Goal: Task Accomplishment & Management: Manage account settings

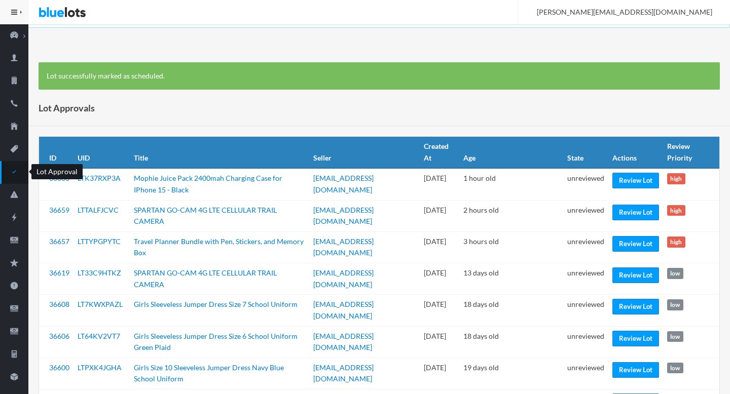
click at [7, 171] on icon "checkmark" at bounding box center [14, 171] width 28 height 9
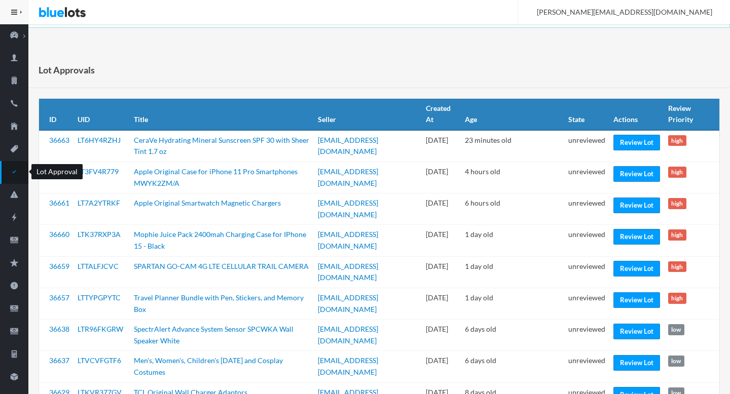
click at [12, 176] on icon "checkmark" at bounding box center [14, 171] width 28 height 9
click at [16, 176] on icon "checkmark" at bounding box center [14, 171] width 28 height 9
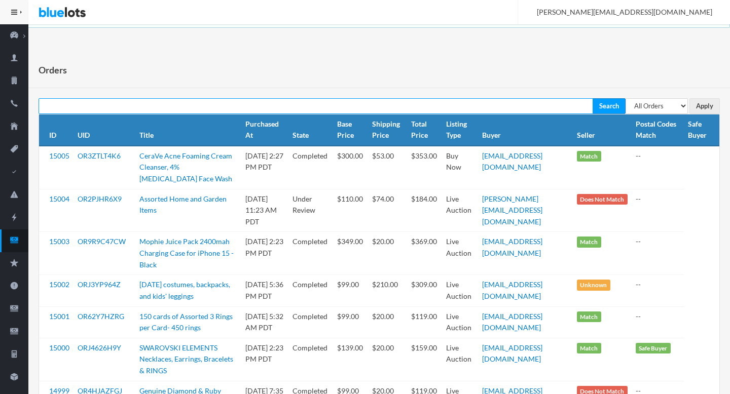
paste input "OR2PJHR6X9"
type input "OR2PJHR6X9"
click at [593, 98] on input "Search" at bounding box center [609, 106] width 33 height 16
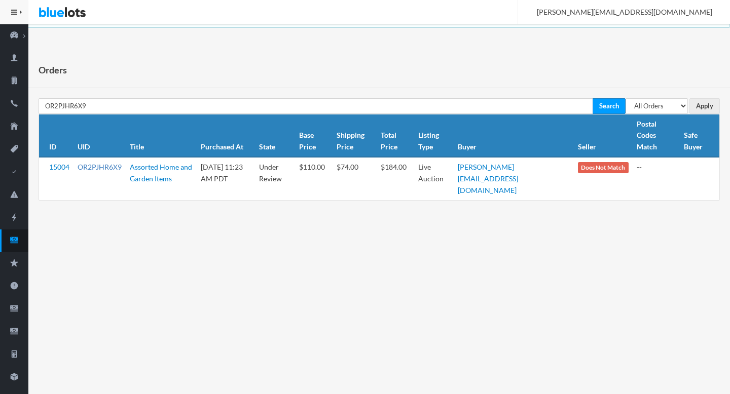
click at [91, 163] on link "OR2PJHR6X9" at bounding box center [100, 167] width 44 height 9
click at [15, 237] on icon "cash" at bounding box center [14, 240] width 8 height 6
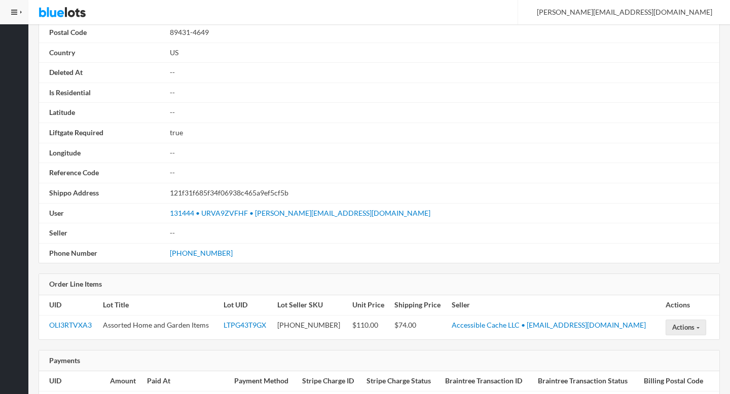
scroll to position [575, 0]
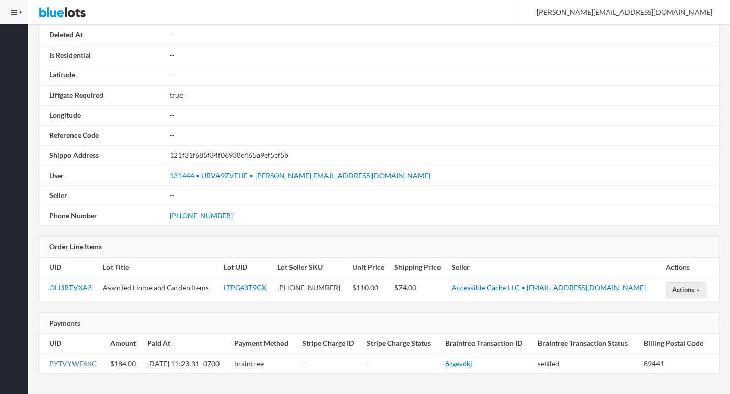
click at [69, 364] on link "PYTVYWF6XC" at bounding box center [73, 363] width 48 height 9
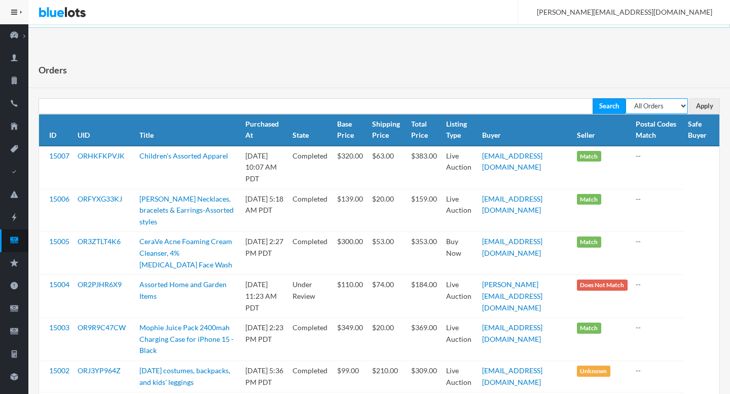
click at [649, 106] on select "All Orders Pending Completed Under review Cancelled" at bounding box center [657, 106] width 62 height 16
select select "pending"
click at [710, 110] on input "Apply" at bounding box center [704, 106] width 30 height 16
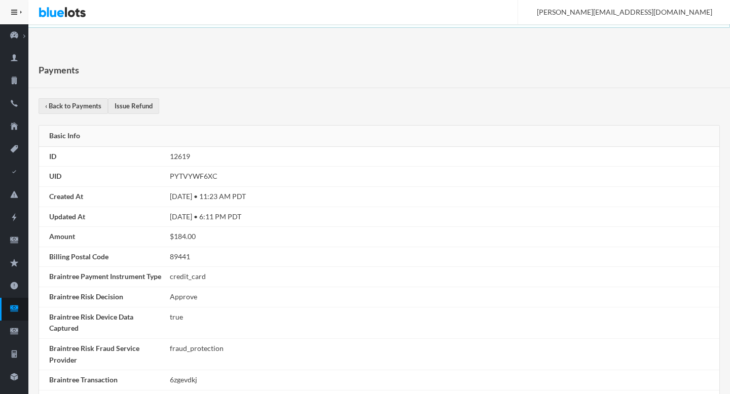
scroll to position [401, 0]
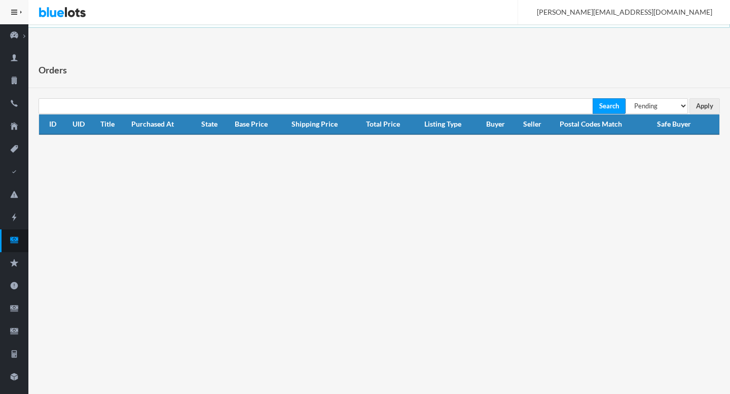
select select "under_review"
click at [706, 111] on input "Apply" at bounding box center [704, 106] width 30 height 16
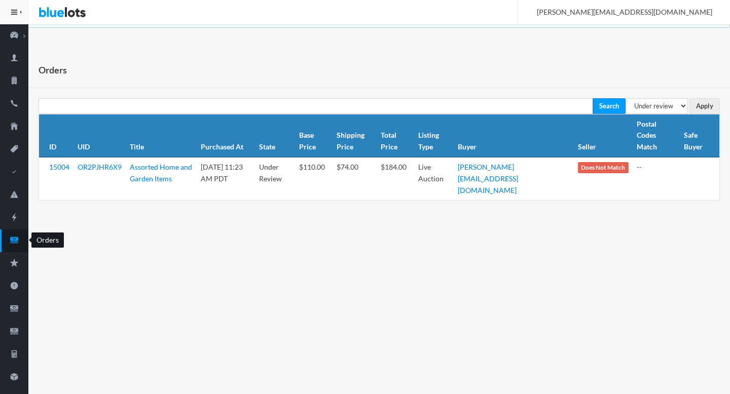
click at [12, 247] on link "Orders" at bounding box center [14, 241] width 28 height 23
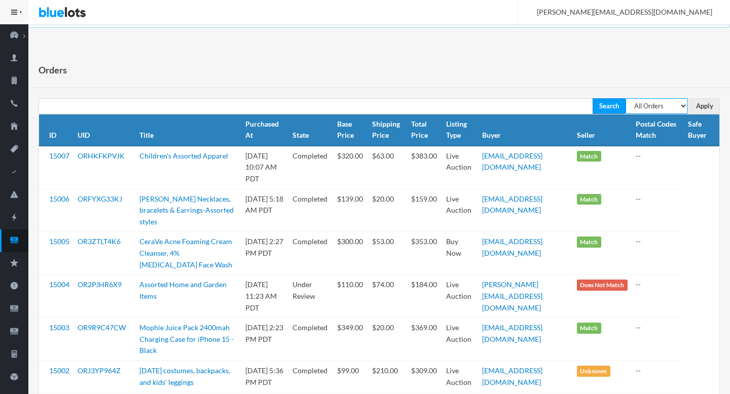
click at [648, 102] on select "All Orders Pending Completed Under review Cancelled" at bounding box center [657, 106] width 62 height 16
select select "pending"
click at [701, 110] on input "Apply" at bounding box center [704, 106] width 30 height 16
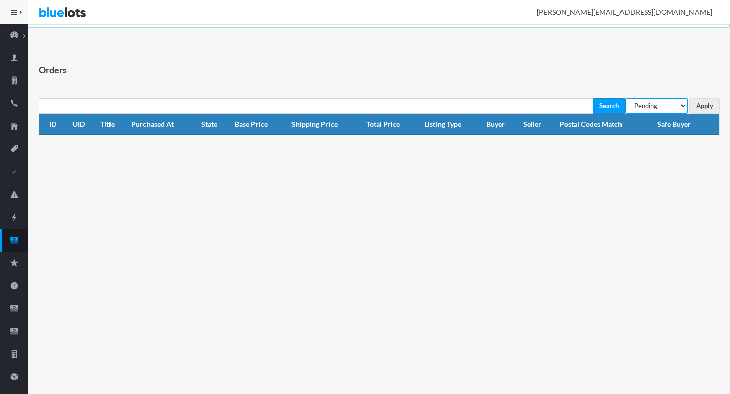
click at [671, 108] on select "All Orders Pending Completed Under review Cancelled" at bounding box center [657, 106] width 62 height 16
select select "under_review"
click at [706, 107] on input "Apply" at bounding box center [704, 106] width 30 height 16
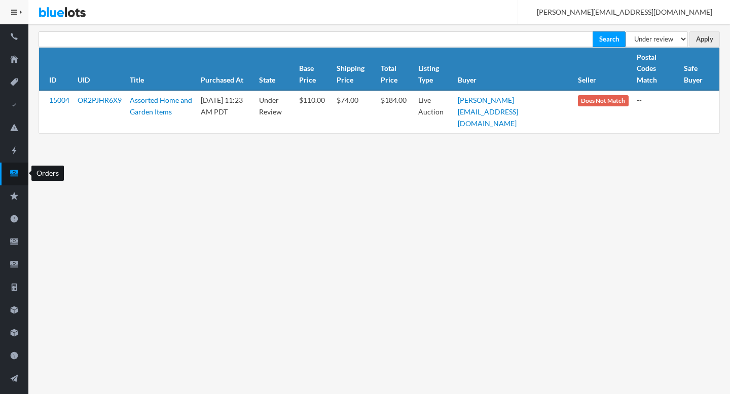
scroll to position [120, 0]
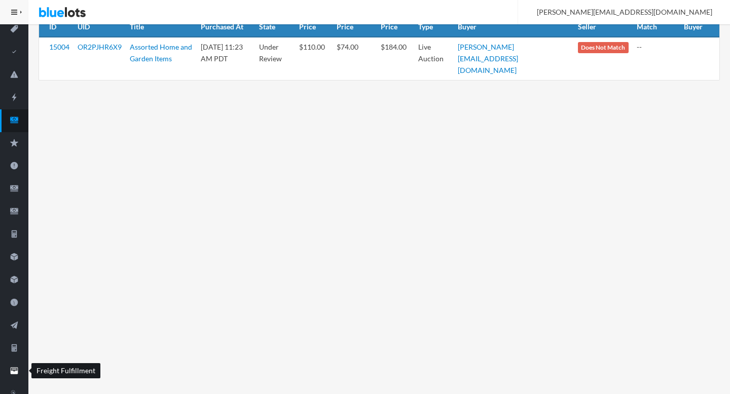
click at [25, 373] on icon "filing" at bounding box center [14, 370] width 28 height 9
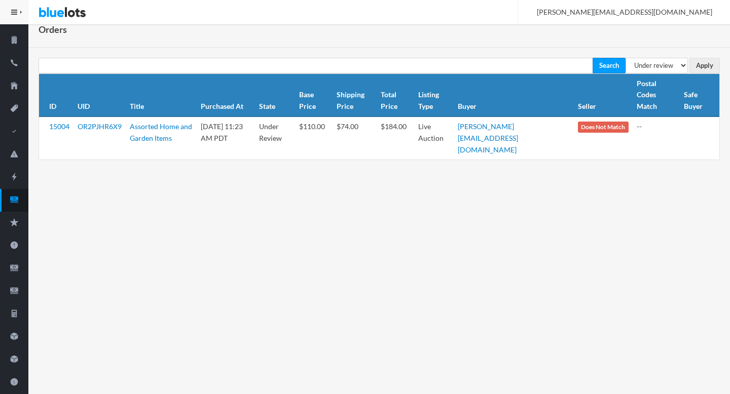
scroll to position [0, 0]
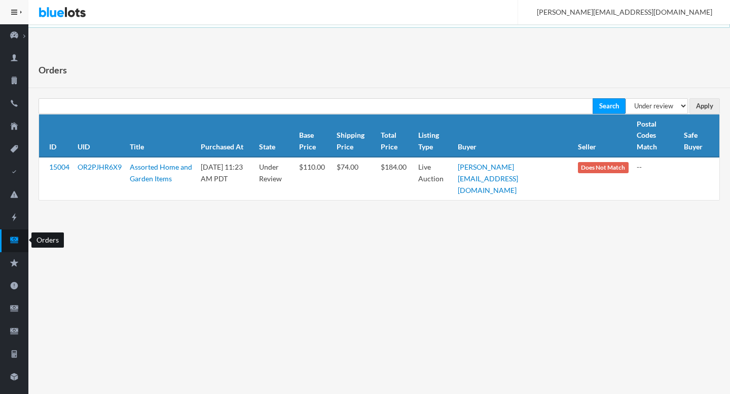
click at [17, 248] on link "Orders" at bounding box center [14, 241] width 28 height 23
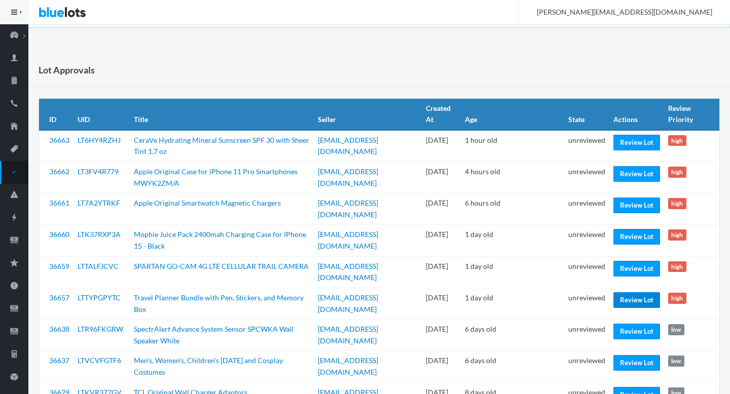
click at [635, 292] on link "Review Lot" at bounding box center [636, 300] width 47 height 16
click at [638, 261] on link "Review Lot" at bounding box center [636, 269] width 47 height 16
click at [643, 229] on link "Review Lot" at bounding box center [636, 237] width 47 height 16
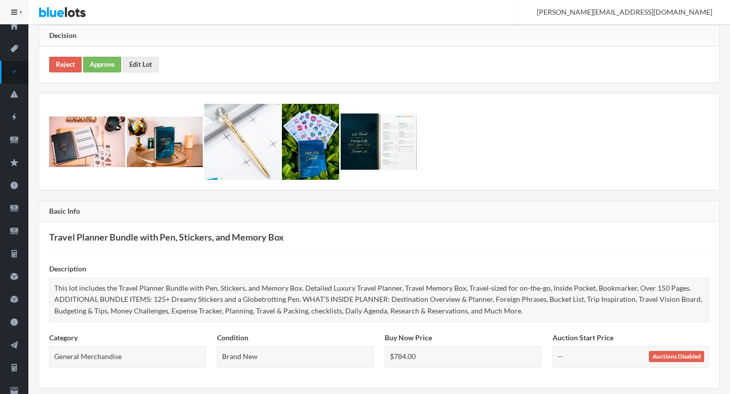
scroll to position [10, 0]
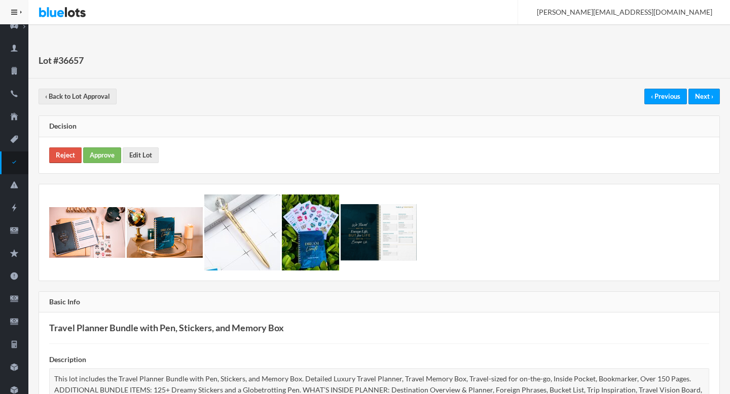
click at [60, 158] on link "Reject" at bounding box center [65, 156] width 32 height 16
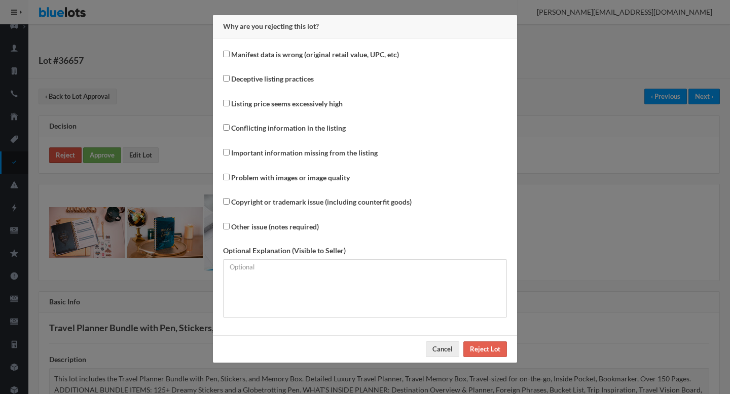
click at [60, 158] on div "Why are you rejecting this lot? Manifest data is wrong (original retail value, …" at bounding box center [365, 197] width 730 height 394
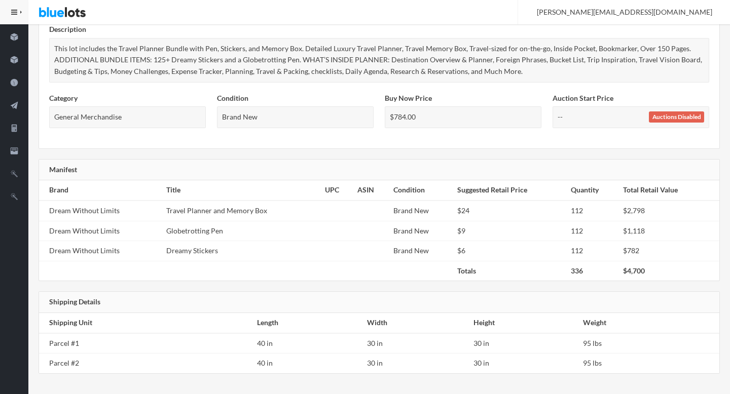
scroll to position [0, 0]
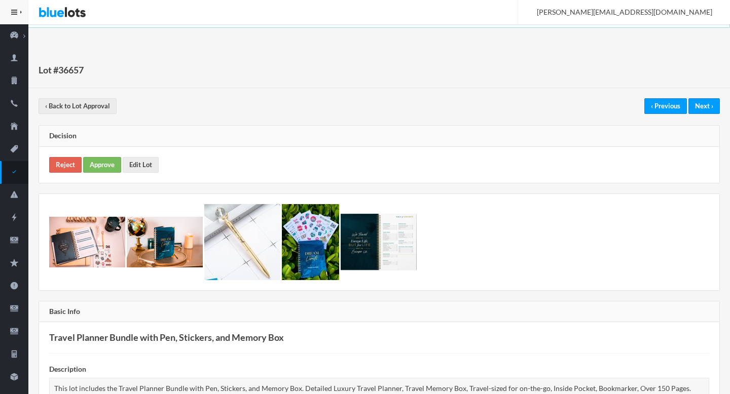
click at [103, 177] on div "Reject Approve Edit Lot" at bounding box center [379, 165] width 680 height 36
click at [99, 173] on div "Reject Approve Edit Lot" at bounding box center [379, 165] width 680 height 36
click at [100, 170] on link "Approve" at bounding box center [102, 165] width 38 height 16
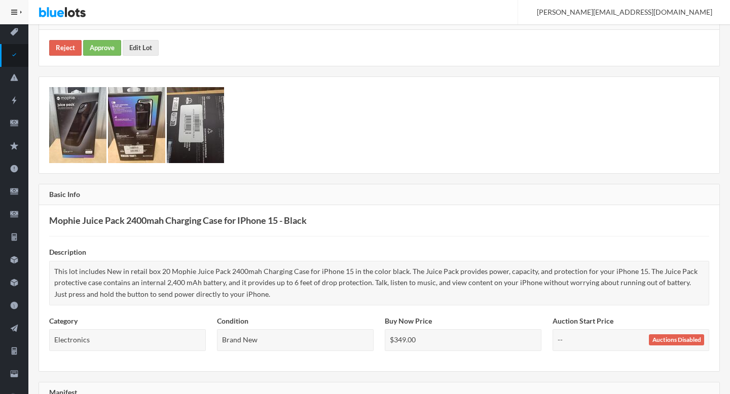
scroll to position [65, 0]
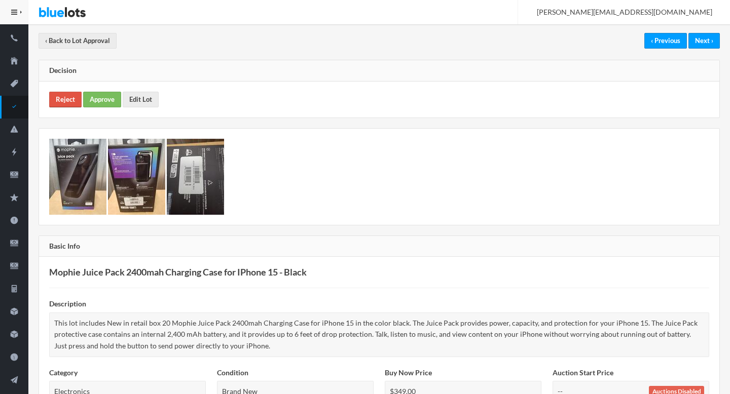
click at [57, 100] on link "Reject" at bounding box center [65, 100] width 32 height 16
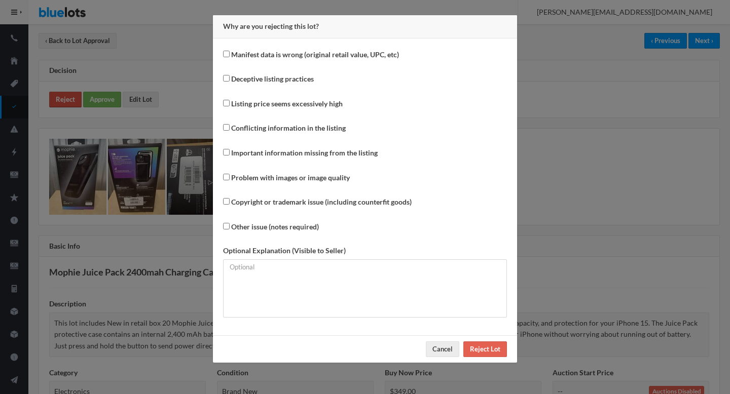
click at [57, 100] on div "Why are you rejecting this lot? Manifest data is wrong (original retail value, …" at bounding box center [365, 197] width 730 height 394
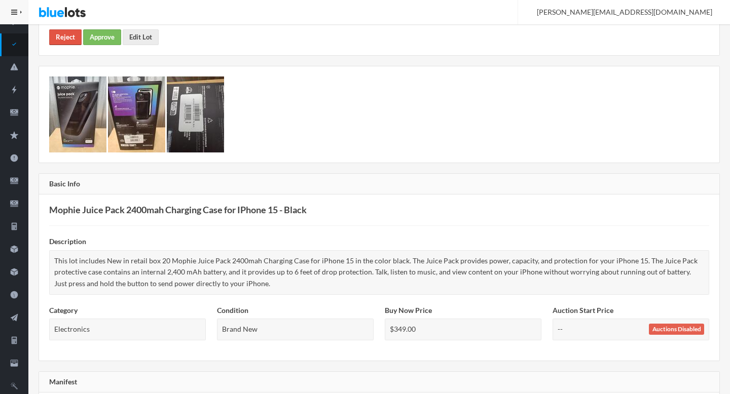
scroll to position [0, 0]
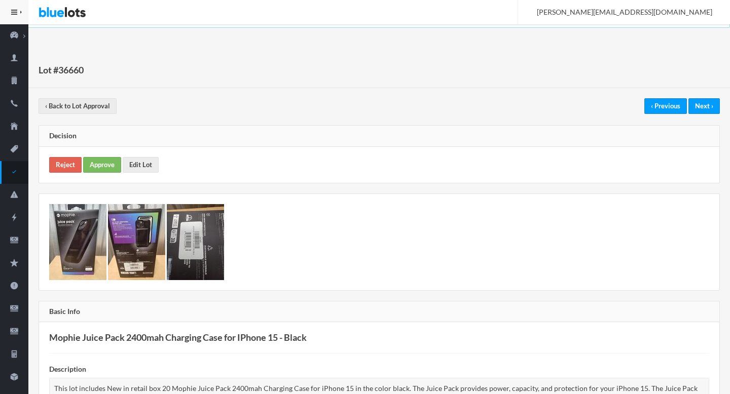
click at [106, 152] on div "Reject Approve Edit Lot" at bounding box center [379, 165] width 680 height 36
click at [106, 170] on link "Approve" at bounding box center [102, 165] width 38 height 16
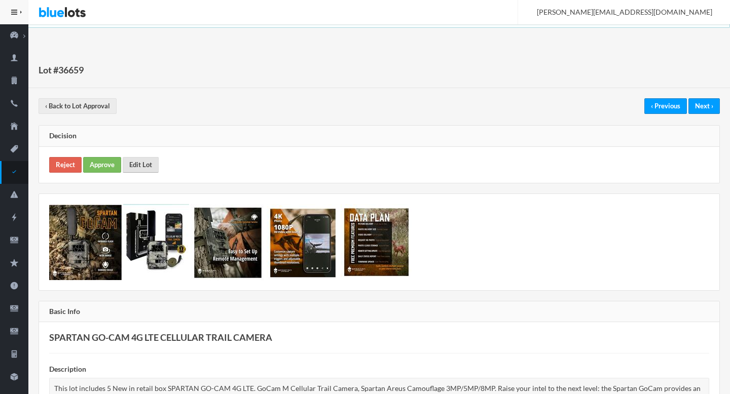
click at [154, 157] on link "Edit Lot" at bounding box center [141, 165] width 36 height 16
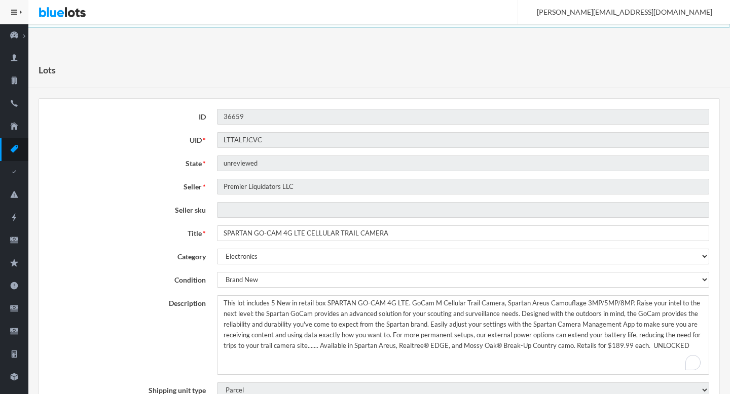
click at [318, 345] on textarea "This lot includes 5 New in retail box SPARTAN GO-CAM 4G LTE. GoCam M Cellular T…" at bounding box center [463, 336] width 492 height 80
click at [637, 346] on textarea "This lot includes 5 New in retail box SPARTAN GO-CAM 4G LTE. GoCam M Cellular T…" at bounding box center [463, 336] width 492 height 80
type textarea "This lot includes 5 New in retail box SPARTAN GO-CAM 4G LTE. GoCam M Cellular T…"
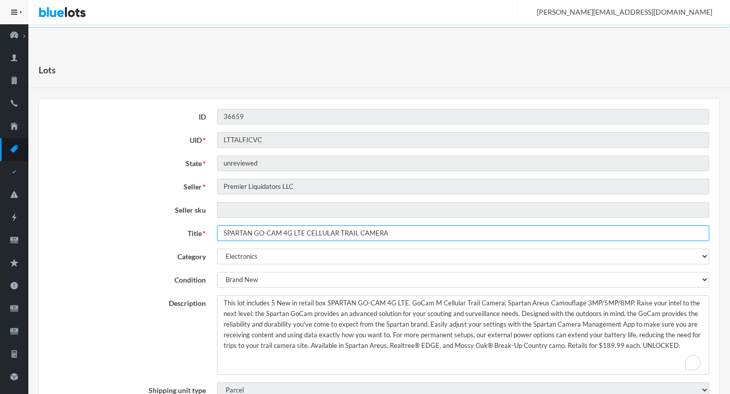
click at [405, 239] on input "SPARTAN GO-CAM 4G LTE CELLULAR TRAIL CAMERA" at bounding box center [463, 234] width 492 height 16
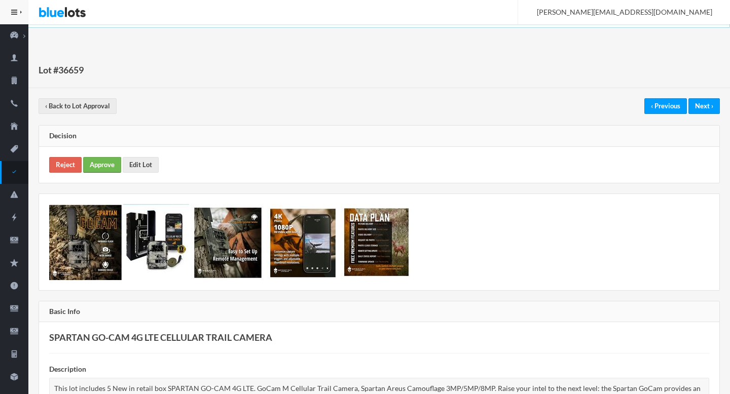
click at [95, 163] on link "Approve" at bounding box center [102, 165] width 38 height 16
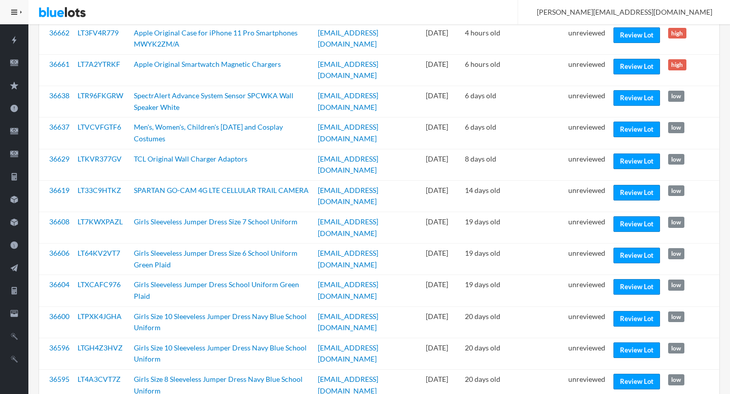
scroll to position [223, 0]
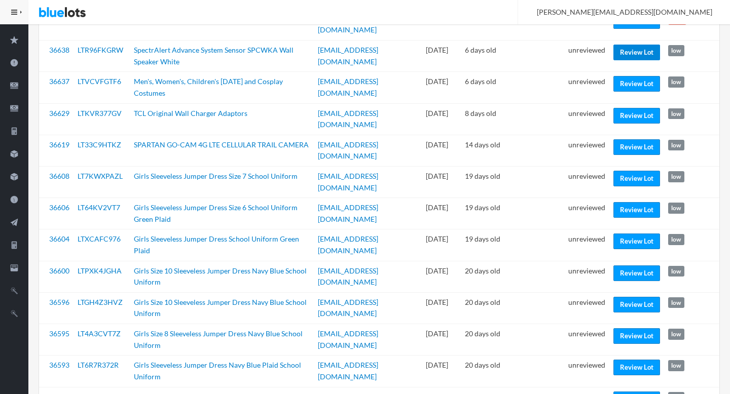
click at [645, 47] on link "Review Lot" at bounding box center [636, 53] width 47 height 16
click at [622, 72] on td "Review Lot" at bounding box center [636, 87] width 55 height 31
click at [623, 77] on link "Review Lot" at bounding box center [636, 84] width 47 height 16
click at [625, 108] on link "Review Lot" at bounding box center [636, 116] width 47 height 16
click at [627, 171] on link "Review Lot" at bounding box center [636, 179] width 47 height 16
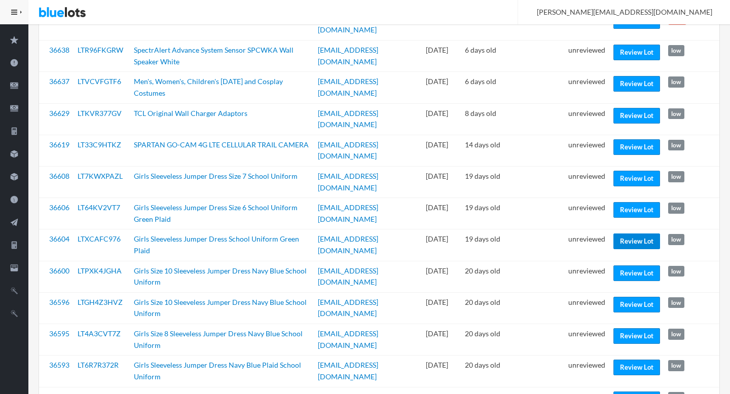
click at [625, 234] on link "Review Lot" at bounding box center [636, 242] width 47 height 16
click at [625, 297] on link "Review Lot" at bounding box center [636, 305] width 47 height 16
click at [634, 360] on link "Review Lot" at bounding box center [636, 368] width 47 height 16
click at [583, 356] on td "unreviewed" at bounding box center [586, 371] width 45 height 31
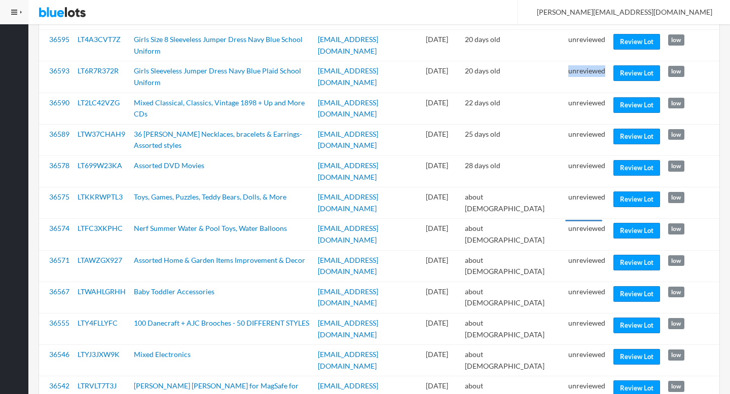
scroll to position [518, 0]
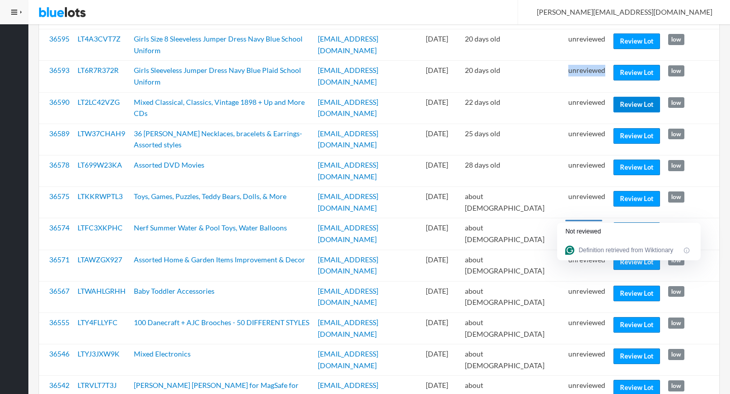
click at [630, 97] on link "Review Lot" at bounding box center [636, 105] width 47 height 16
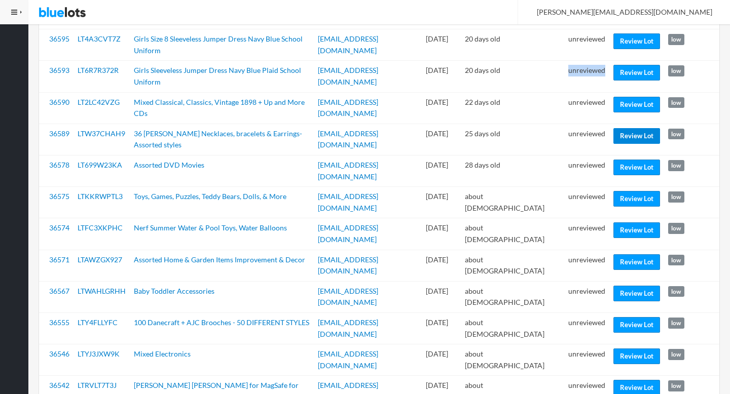
click at [629, 128] on link "Review Lot" at bounding box center [636, 136] width 47 height 16
click at [630, 223] on link "Review Lot" at bounding box center [636, 231] width 47 height 16
click at [620, 254] on link "Review Lot" at bounding box center [636, 262] width 47 height 16
click at [621, 317] on link "Review Lot" at bounding box center [636, 325] width 47 height 16
click at [618, 380] on link "Review Lot" at bounding box center [636, 388] width 47 height 16
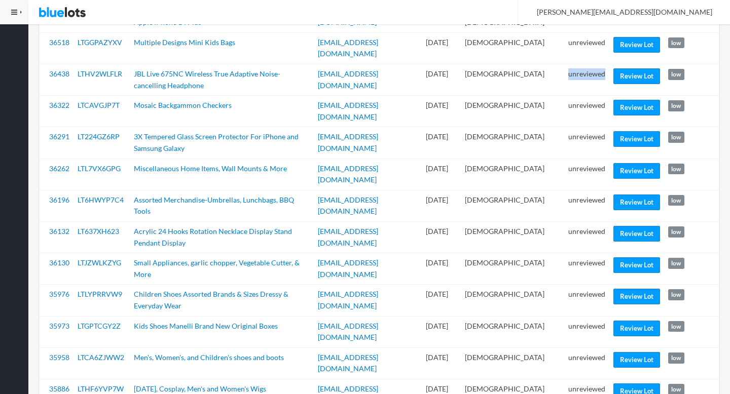
scroll to position [897, 0]
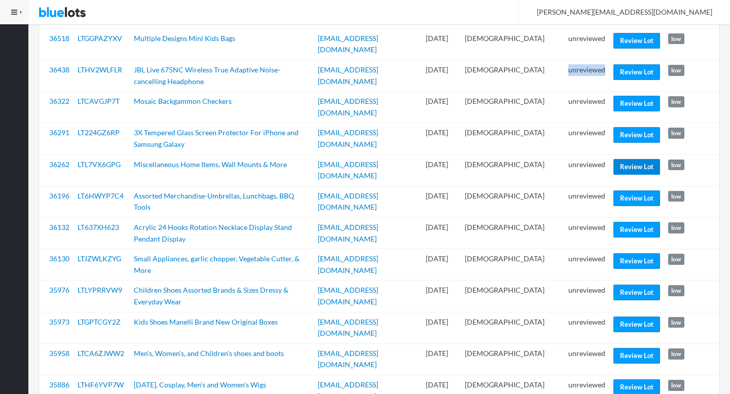
click at [635, 159] on link "Review Lot" at bounding box center [636, 167] width 47 height 16
click at [628, 222] on link "Review Lot" at bounding box center [636, 230] width 47 height 16
click at [627, 253] on link "Review Lot" at bounding box center [636, 261] width 47 height 16
click at [625, 317] on link "Review Lot" at bounding box center [636, 325] width 47 height 16
click at [627, 380] on link "Review Lot" at bounding box center [636, 388] width 47 height 16
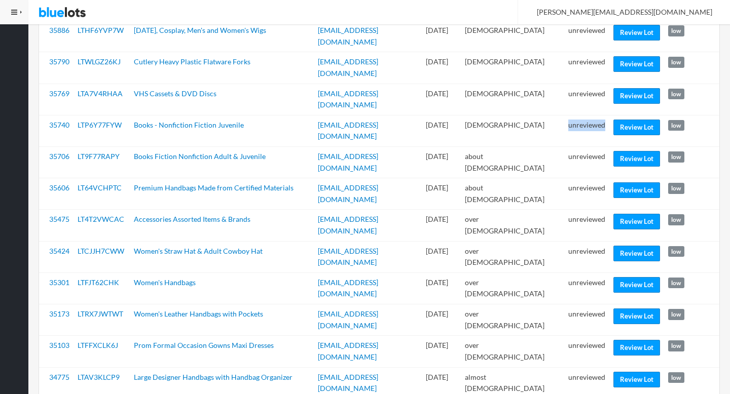
scroll to position [1253, 0]
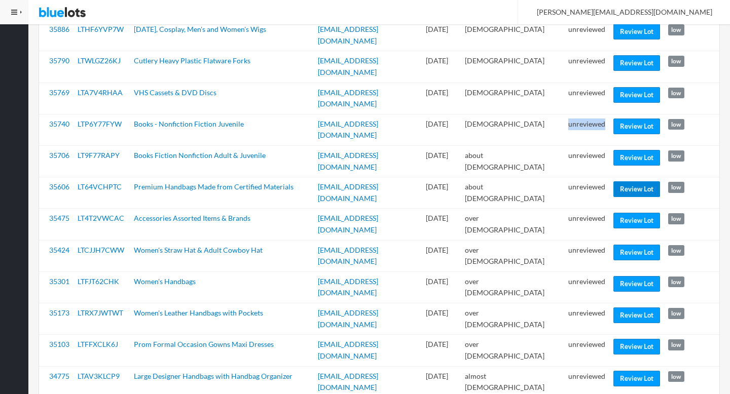
click at [629, 181] on link "Review Lot" at bounding box center [636, 189] width 47 height 16
click at [622, 245] on link "Review Lot" at bounding box center [636, 253] width 47 height 16
click at [634, 308] on link "Review Lot" at bounding box center [636, 316] width 47 height 16
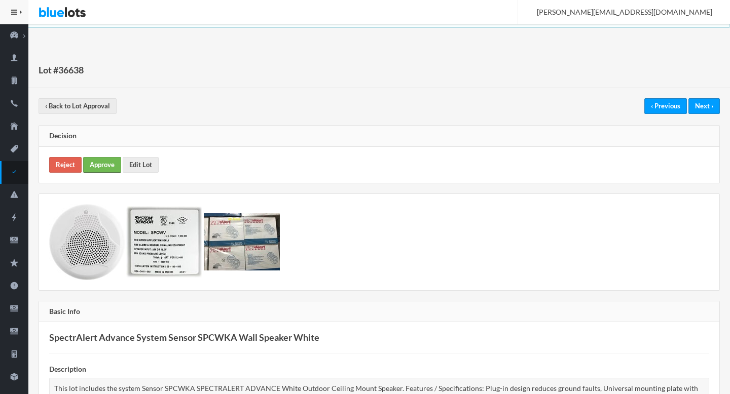
click at [106, 161] on link "Approve" at bounding box center [102, 165] width 38 height 16
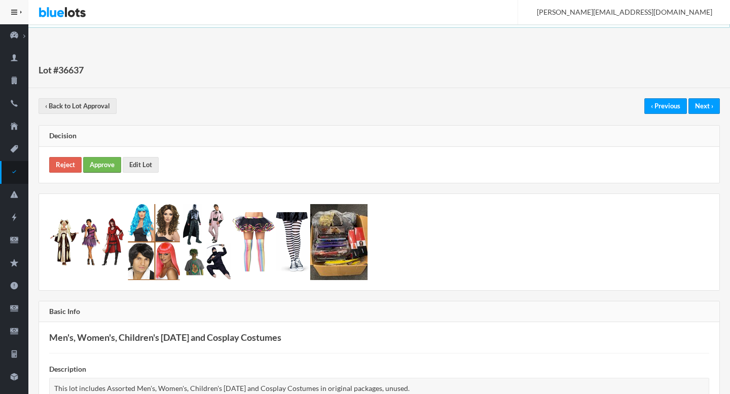
click at [104, 165] on link "Approve" at bounding box center [102, 165] width 38 height 16
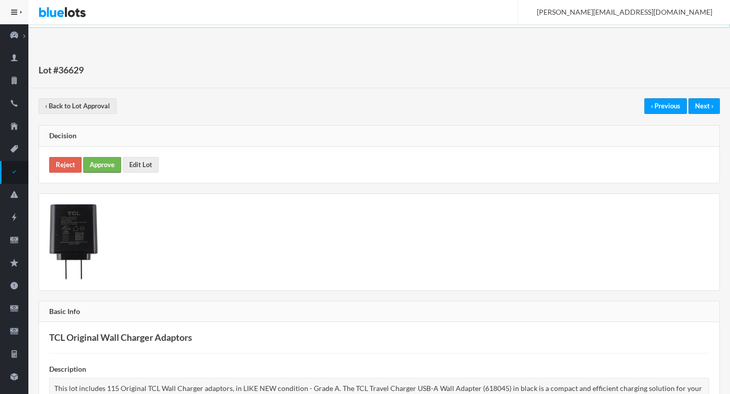
click at [111, 160] on link "Approve" at bounding box center [102, 165] width 38 height 16
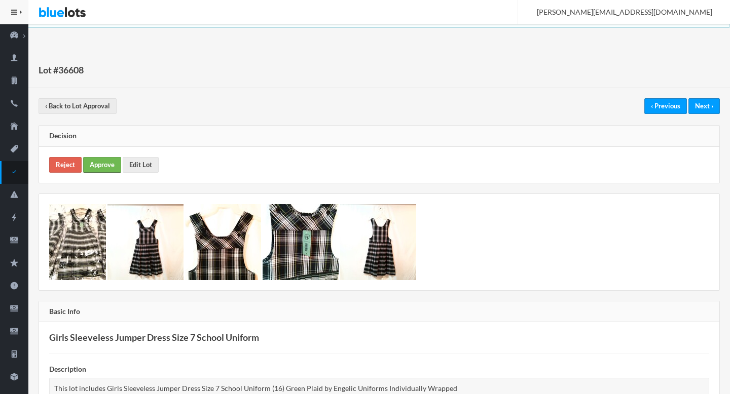
click at [103, 167] on link "Approve" at bounding box center [102, 165] width 38 height 16
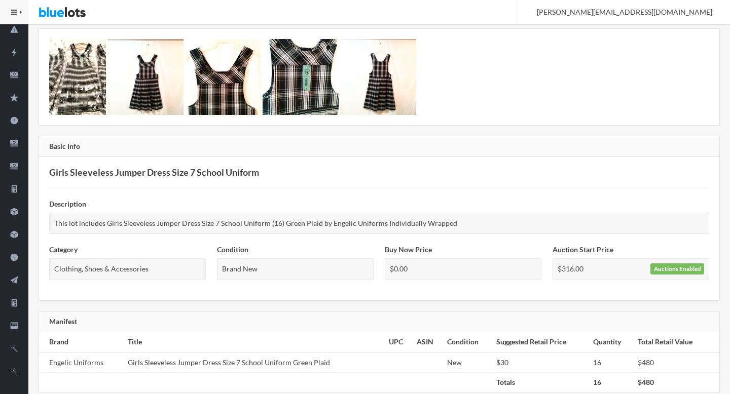
scroll to position [172, 0]
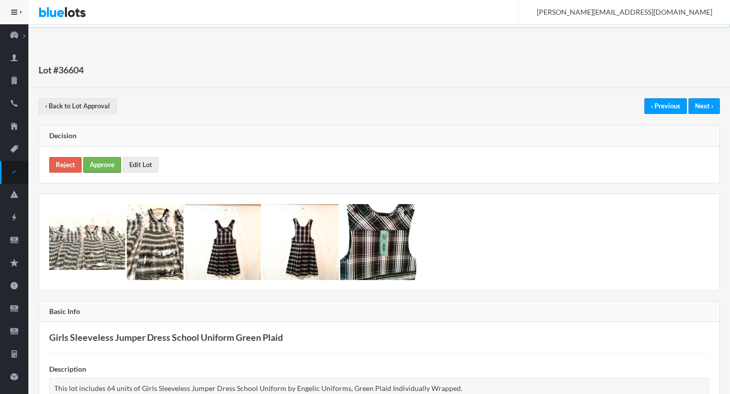
click at [104, 166] on link "Approve" at bounding box center [102, 165] width 38 height 16
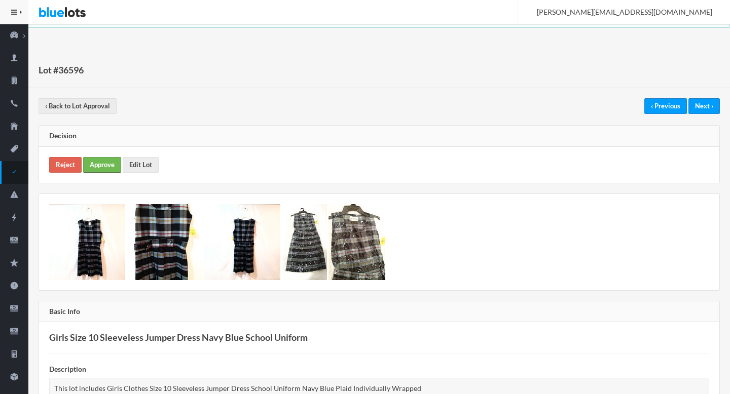
click at [104, 166] on link "Approve" at bounding box center [102, 165] width 38 height 16
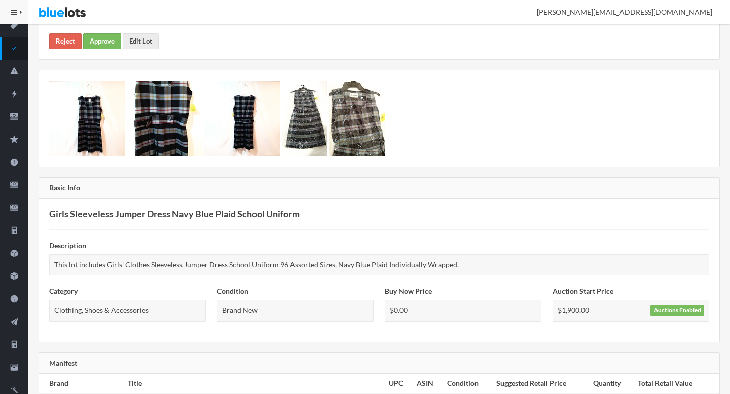
scroll to position [47, 0]
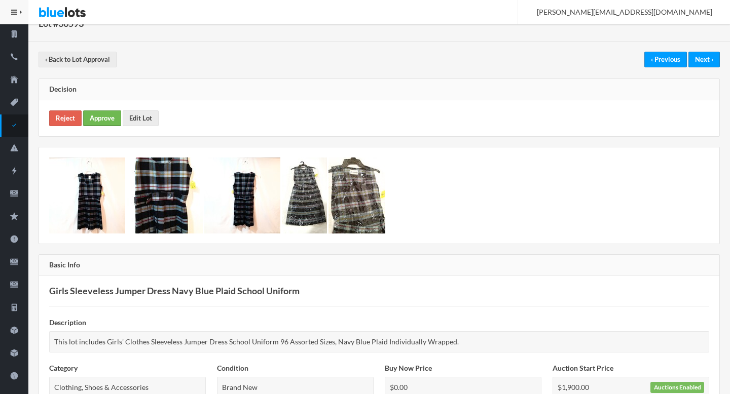
click at [99, 114] on link "Approve" at bounding box center [102, 119] width 38 height 16
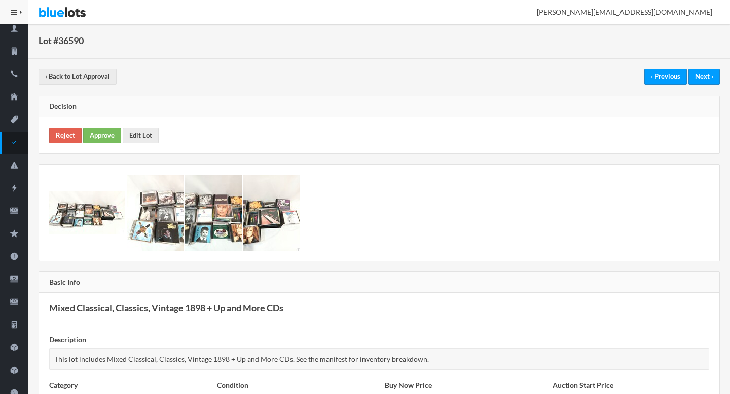
scroll to position [31, 0]
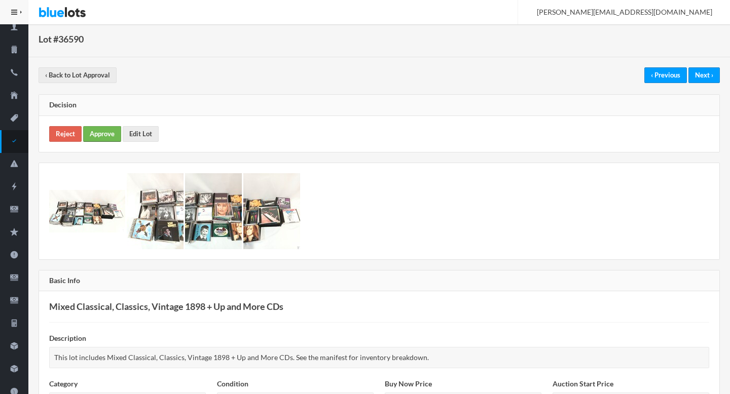
click at [97, 130] on link "Approve" at bounding box center [102, 134] width 38 height 16
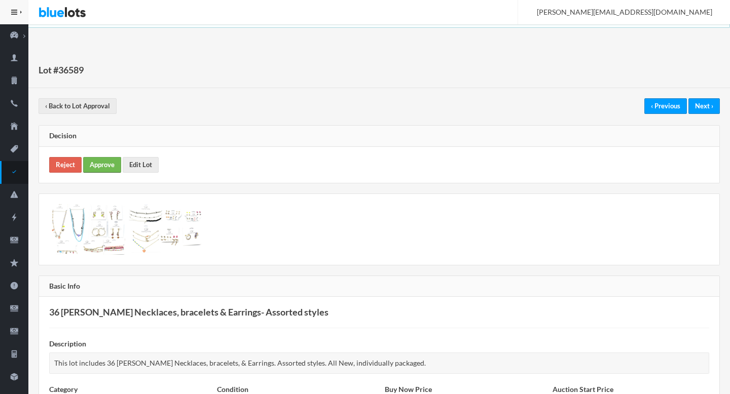
click at [106, 161] on link "Approve" at bounding box center [102, 165] width 38 height 16
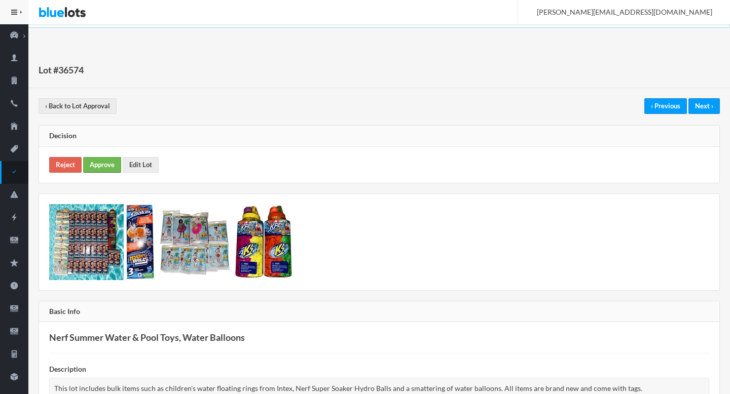
click at [108, 161] on link "Approve" at bounding box center [102, 165] width 38 height 16
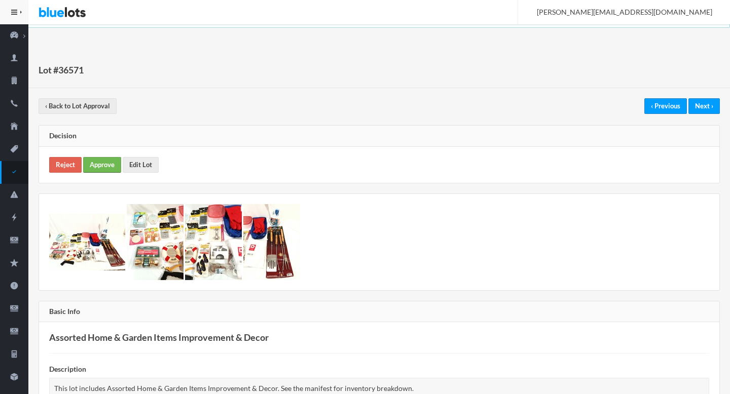
click at [104, 159] on link "Approve" at bounding box center [102, 165] width 38 height 16
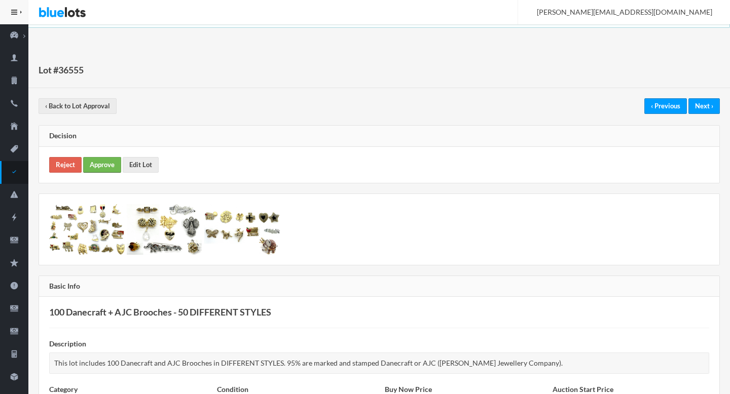
click at [87, 160] on link "Approve" at bounding box center [102, 165] width 38 height 16
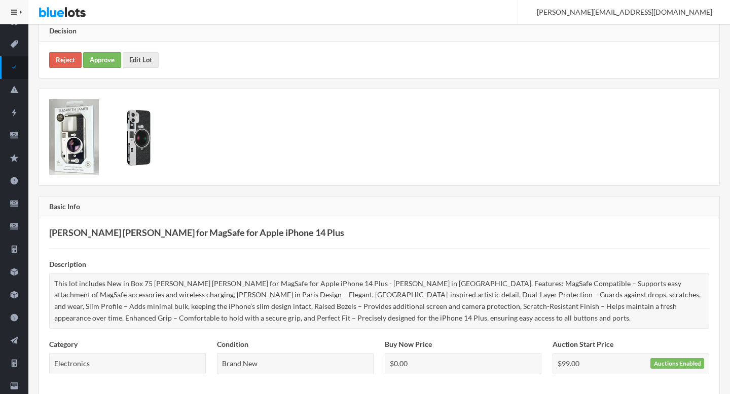
scroll to position [27, 0]
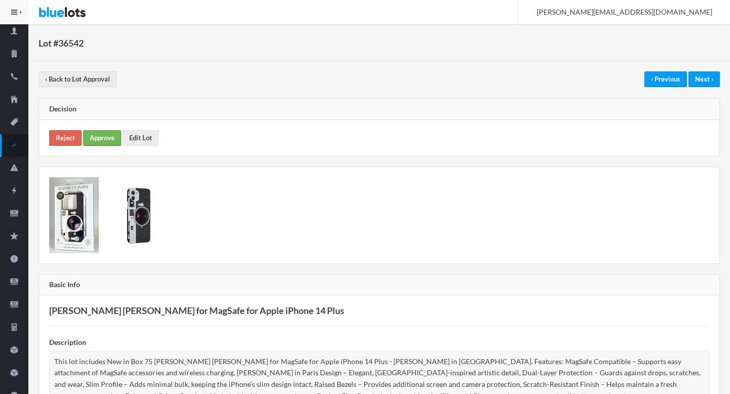
click at [101, 137] on link "Approve" at bounding box center [102, 138] width 38 height 16
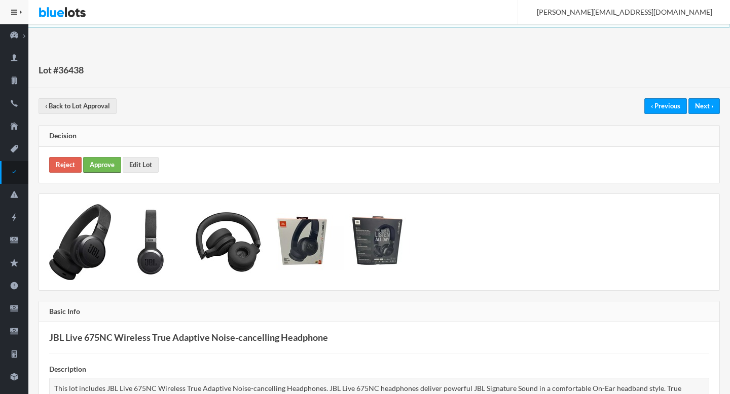
click at [91, 165] on link "Approve" at bounding box center [102, 165] width 38 height 16
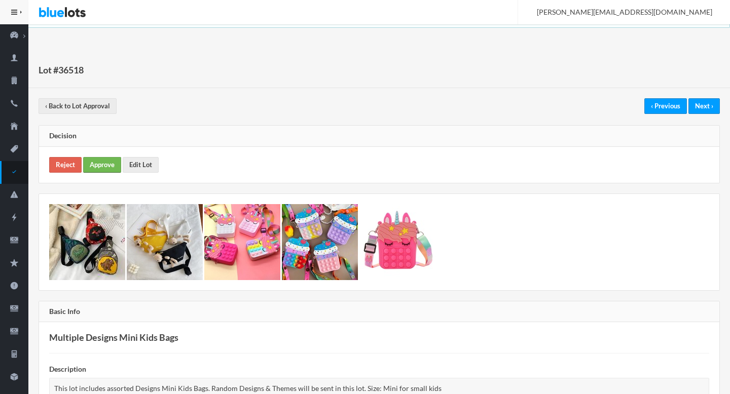
click at [97, 167] on link "Approve" at bounding box center [102, 165] width 38 height 16
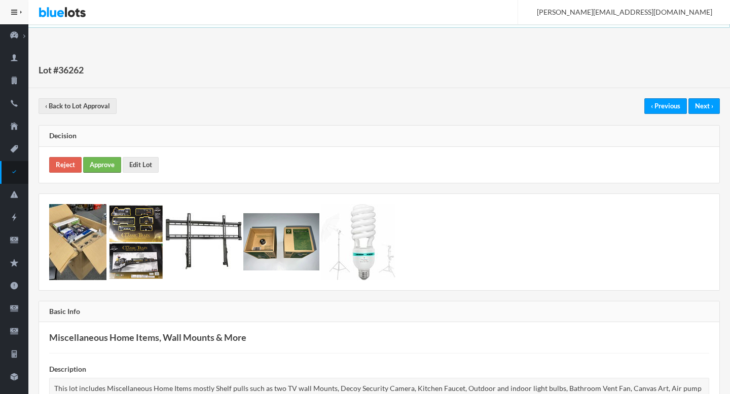
click at [103, 168] on link "Approve" at bounding box center [102, 165] width 38 height 16
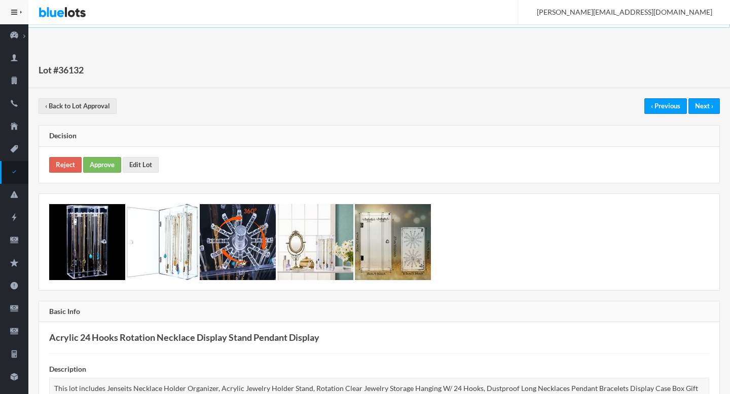
click at [112, 176] on div "Reject Approve Edit Lot" at bounding box center [379, 165] width 680 height 36
click at [107, 167] on link "Approve" at bounding box center [102, 165] width 38 height 16
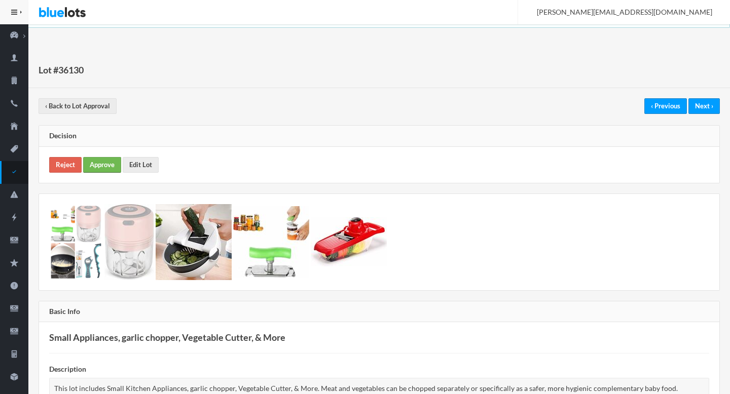
click at [97, 164] on link "Approve" at bounding box center [102, 165] width 38 height 16
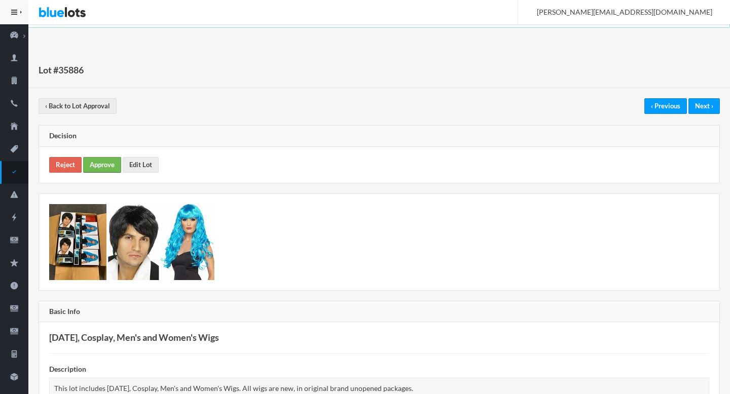
click at [102, 161] on link "Approve" at bounding box center [102, 165] width 38 height 16
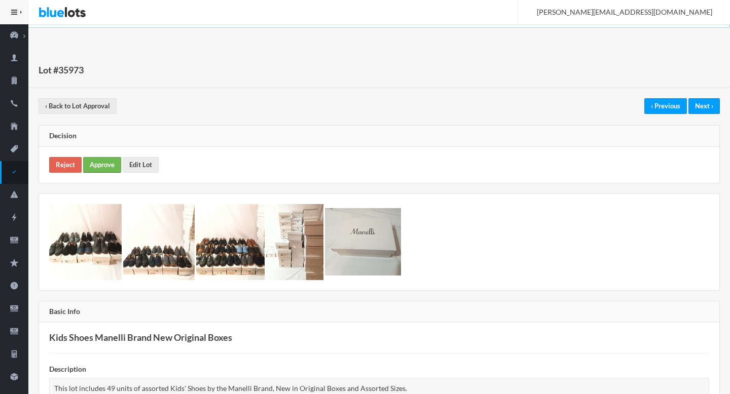
click at [98, 163] on link "Approve" at bounding box center [102, 165] width 38 height 16
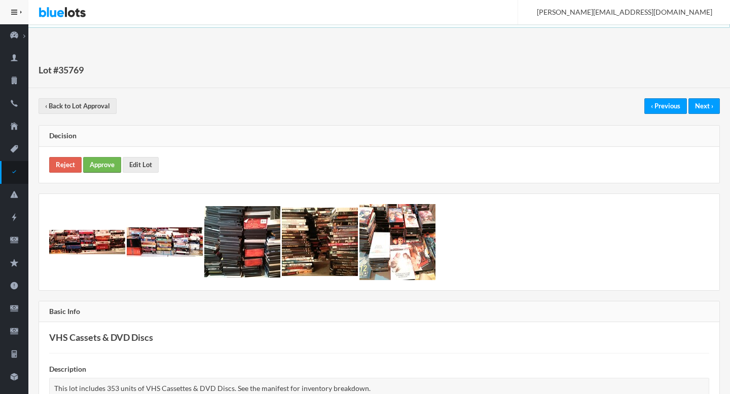
click at [108, 162] on link "Approve" at bounding box center [102, 165] width 38 height 16
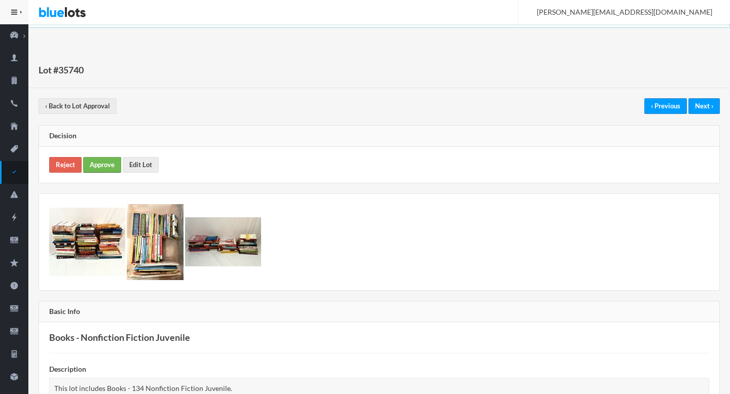
click at [105, 168] on link "Approve" at bounding box center [102, 165] width 38 height 16
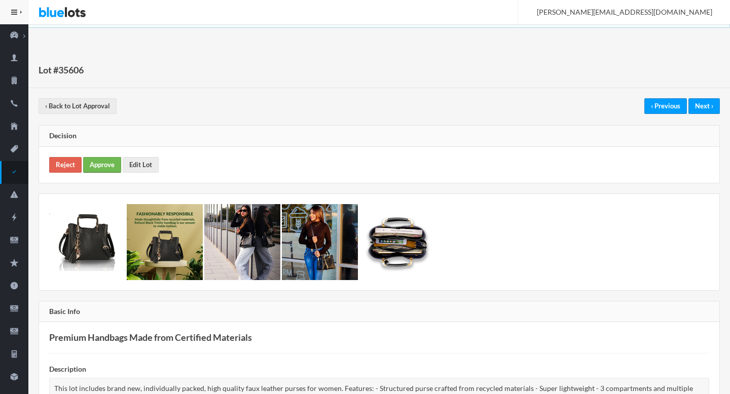
click at [107, 164] on link "Approve" at bounding box center [102, 165] width 38 height 16
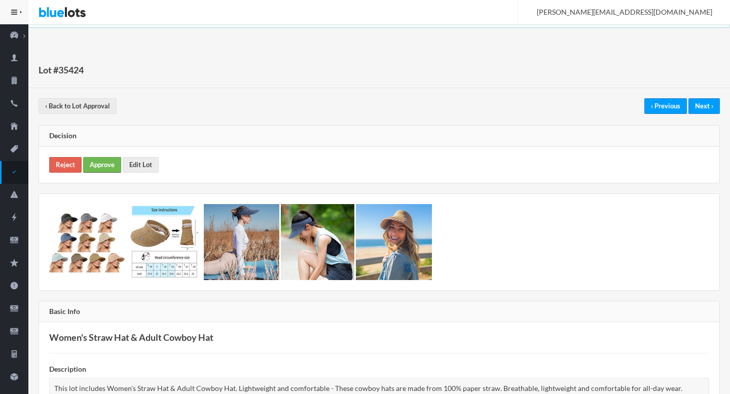
click at [104, 165] on link "Approve" at bounding box center [102, 165] width 38 height 16
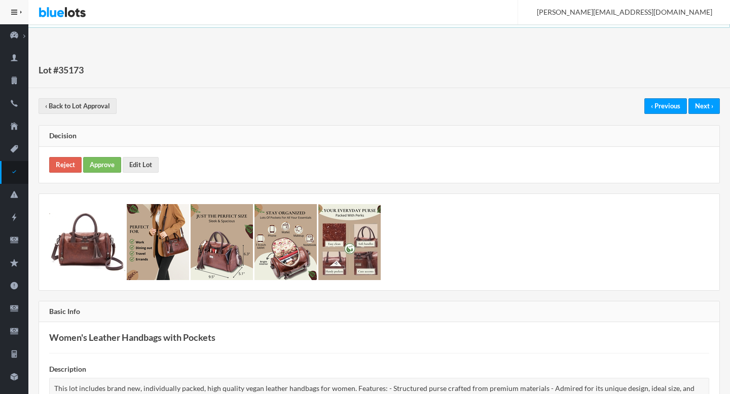
click at [100, 173] on div "Reject Approve Edit Lot" at bounding box center [379, 165] width 680 height 36
click at [98, 164] on link "Approve" at bounding box center [102, 165] width 38 height 16
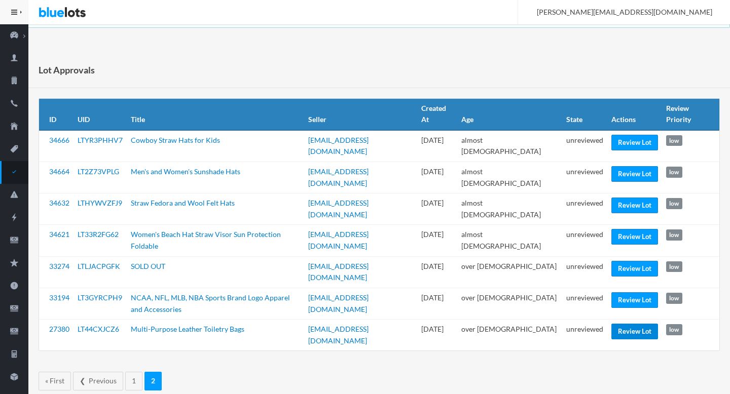
click at [624, 325] on link "Review Lot" at bounding box center [634, 332] width 47 height 16
click at [624, 231] on link "Review Lot" at bounding box center [634, 237] width 47 height 16
click at [630, 144] on link "Review Lot" at bounding box center [634, 143] width 47 height 16
click at [628, 294] on link "Review Lot" at bounding box center [634, 300] width 47 height 16
click at [630, 271] on link "Review Lot" at bounding box center [634, 269] width 47 height 16
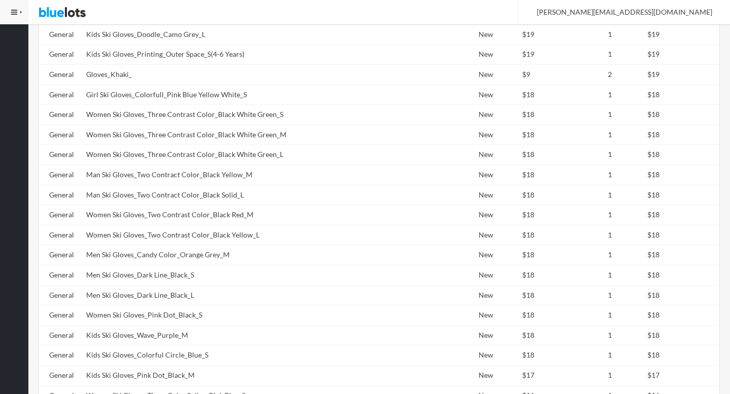
scroll to position [2385, 0]
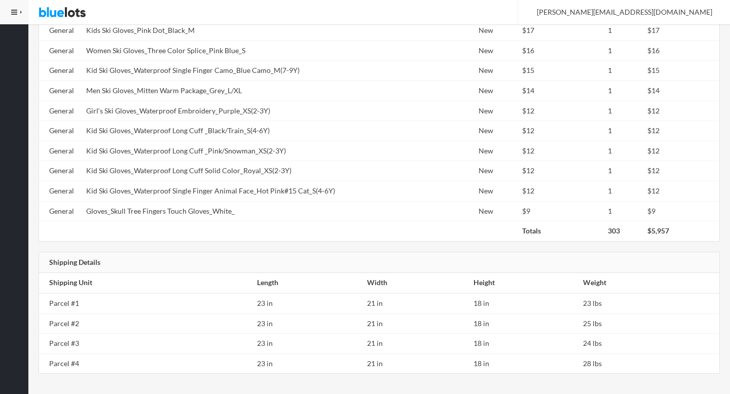
click at [207, 139] on td "Kid Ski Gloves_Waterproof Long Cuff _Black/Train_S(4-6Y)" at bounding box center [252, 131] width 341 height 20
copy tr "Kid Ski Gloves_Waterproof Long Cuff _Black/Train_S(4-6Y)"
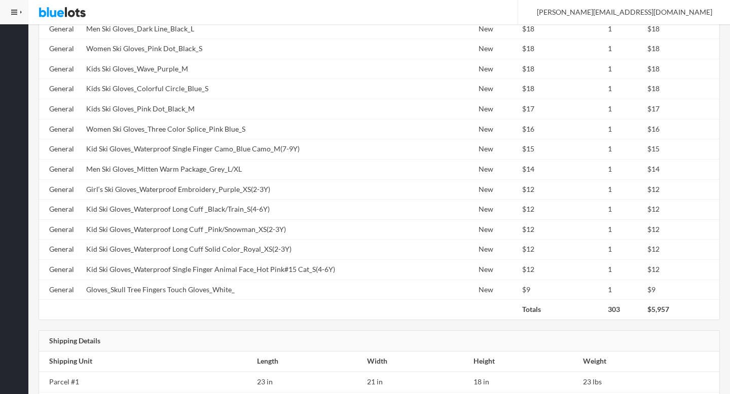
scroll to position [2214, 0]
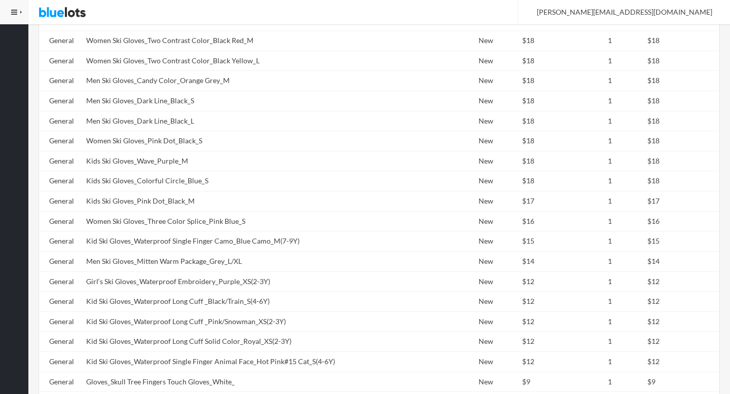
click at [207, 139] on td "Women Ski Gloves_Pink Dot_Black_S" at bounding box center [252, 141] width 341 height 20
copy tr "Women Ski Gloves_Pink Dot_Black_S"
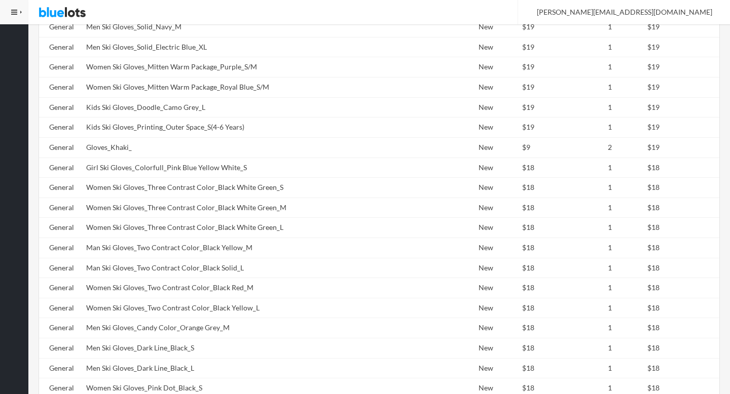
scroll to position [1880, 0]
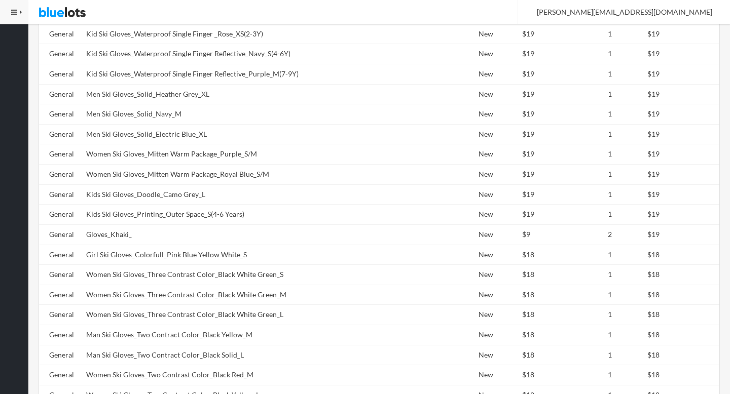
click at [207, 139] on td "Men Ski Gloves_Solid_Electric Blue_XL" at bounding box center [252, 134] width 341 height 20
copy tr "Men Ski Gloves_Solid_Electric Blue_XL"
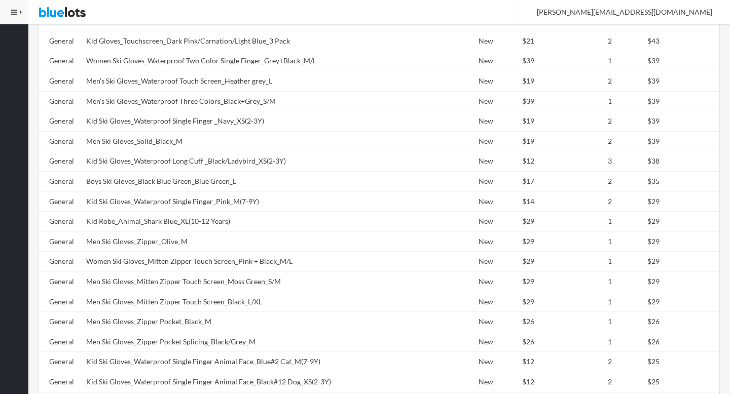
scroll to position [870, 0]
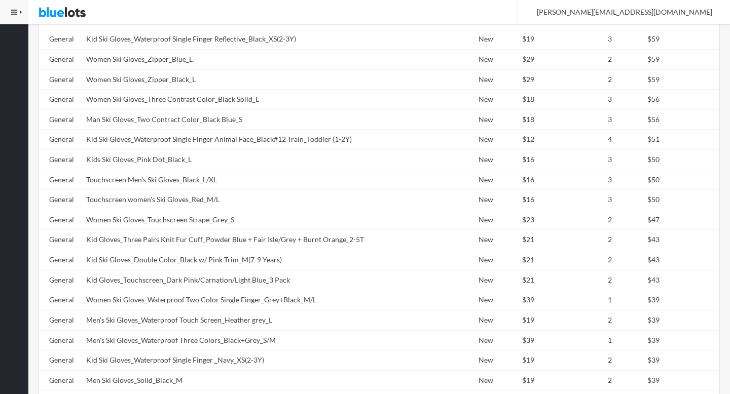
click at [117, 151] on td "Kids Ski Gloves_Pink Dot_Black_L" at bounding box center [252, 160] width 341 height 20
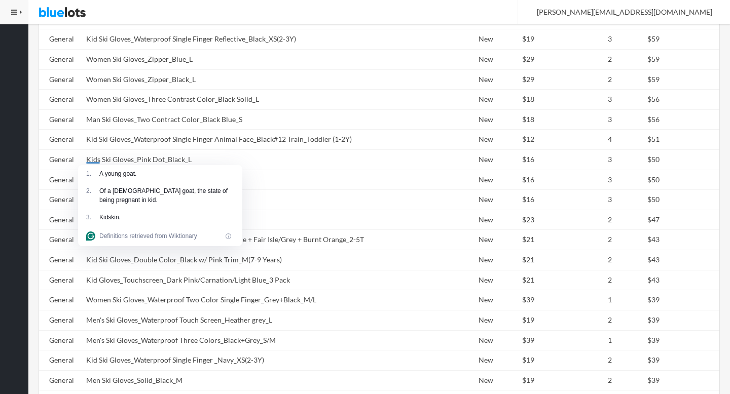
click at [117, 151] on td "Kids Ski Gloves_Pink Dot_Black_L" at bounding box center [252, 160] width 341 height 20
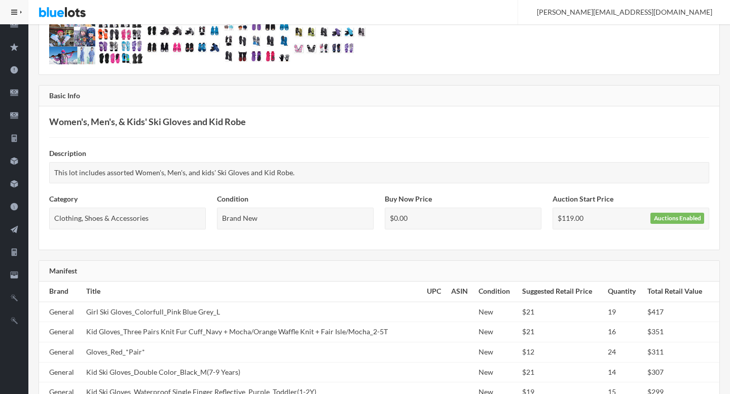
scroll to position [0, 0]
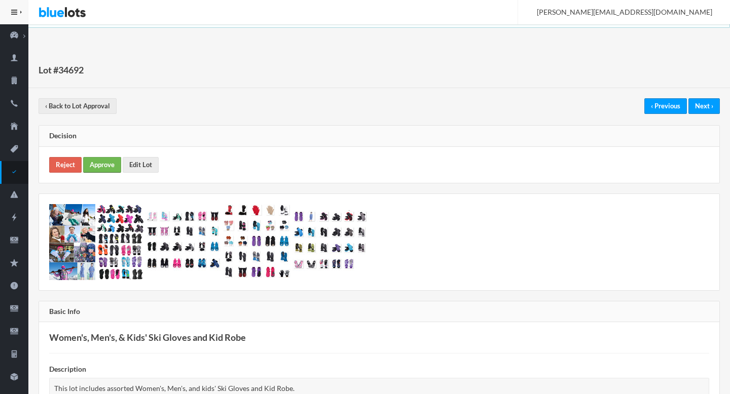
click at [101, 167] on link "Approve" at bounding box center [102, 165] width 38 height 16
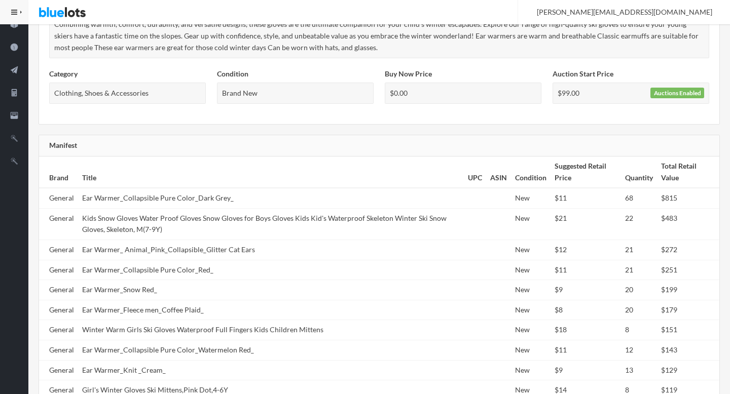
scroll to position [442, 0]
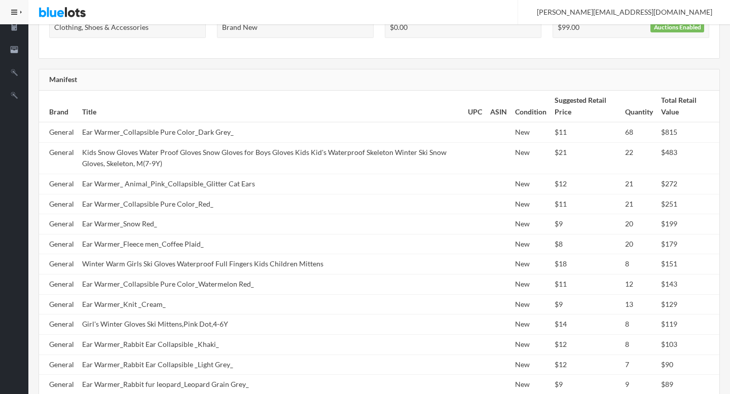
click at [163, 192] on td "Ear Warmer_ Animal_Pink_Collapsible_Glitter Cat Ears" at bounding box center [271, 184] width 386 height 20
copy tr "Ear Warmer_ Animal_Pink_Collapsible_Glitter Cat Ears"
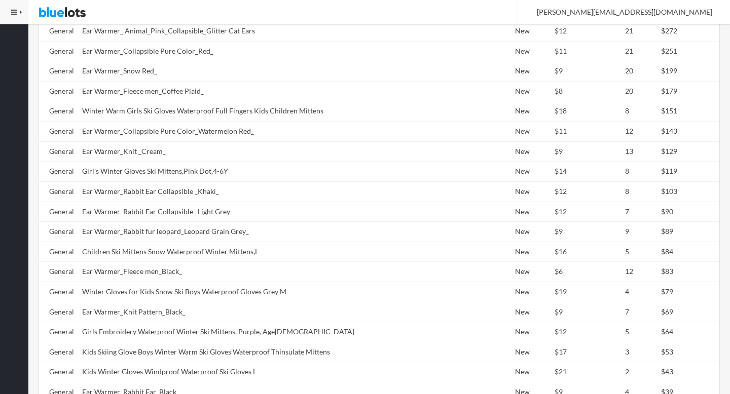
scroll to position [617, 0]
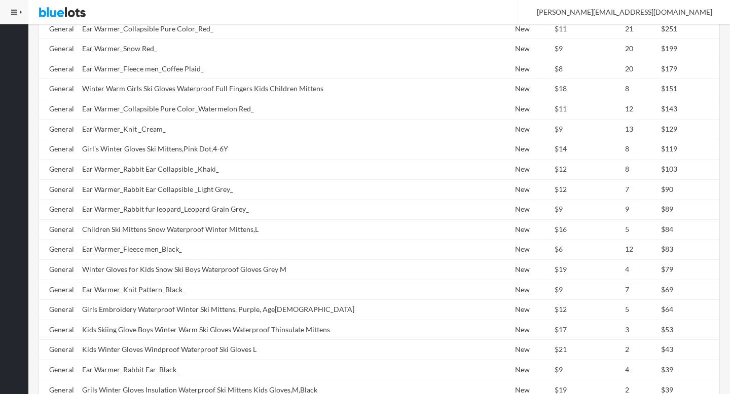
click at [163, 192] on td "Ear Warmer_Rabbit Ear Collapsible _Light Grey_" at bounding box center [271, 189] width 386 height 20
copy td "Collapsible"
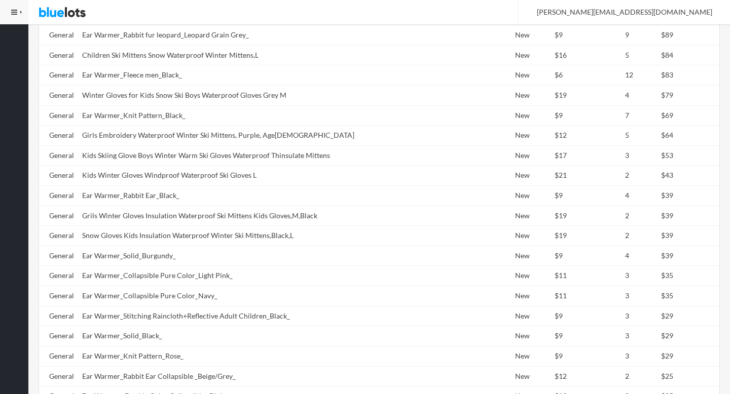
scroll to position [912, 0]
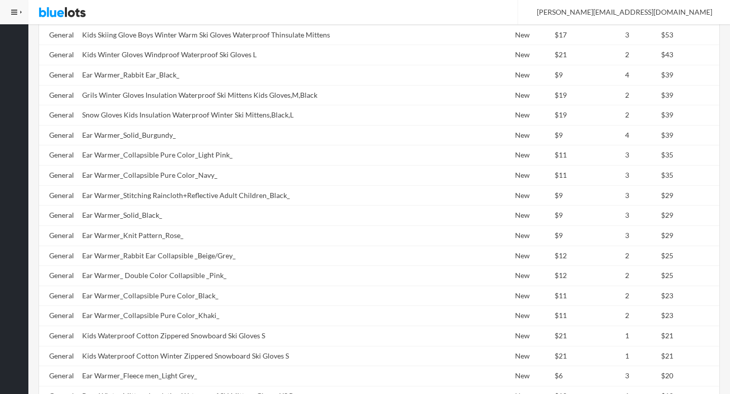
click at [163, 192] on td "Ear Warmer_Stitching Raincloth+Reflective Adult Children_Black_" at bounding box center [271, 196] width 386 height 20
copy tr "Ear Warmer_Stitching Raincloth+Reflective Adult Children_Black_"
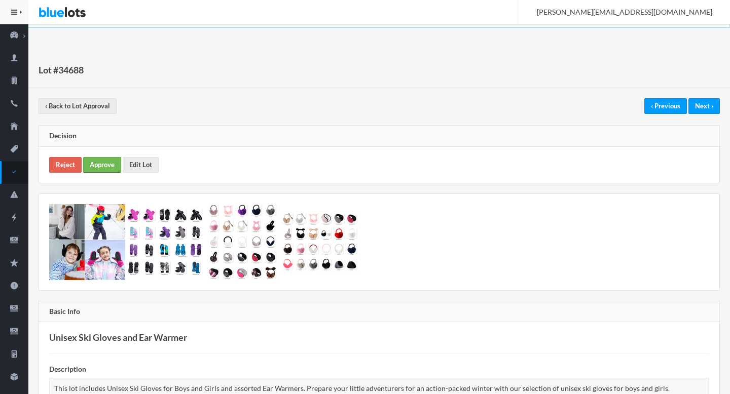
click at [104, 171] on link "Approve" at bounding box center [102, 165] width 38 height 16
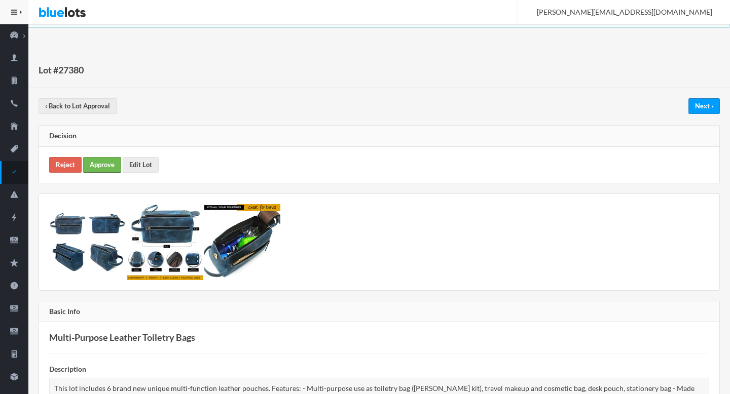
click at [102, 159] on link "Approve" at bounding box center [102, 165] width 38 height 16
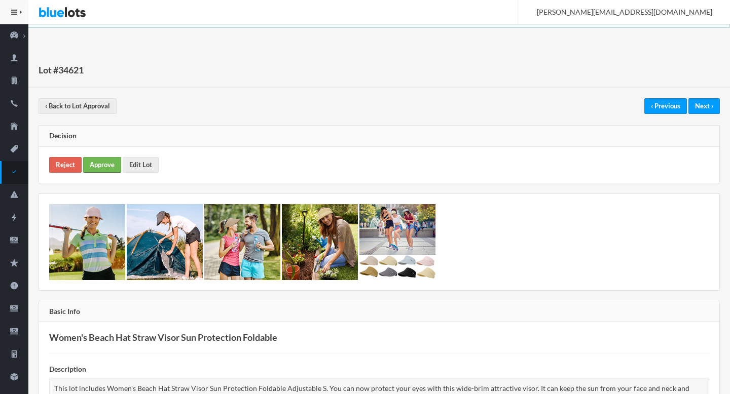
click at [102, 160] on link "Approve" at bounding box center [102, 165] width 38 height 16
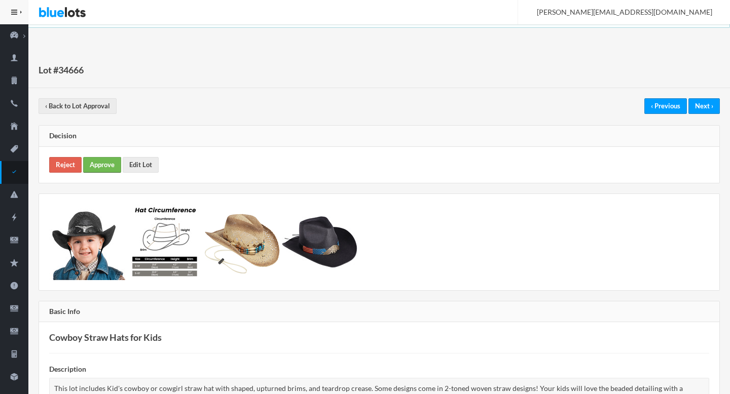
click at [104, 163] on link "Approve" at bounding box center [102, 165] width 38 height 16
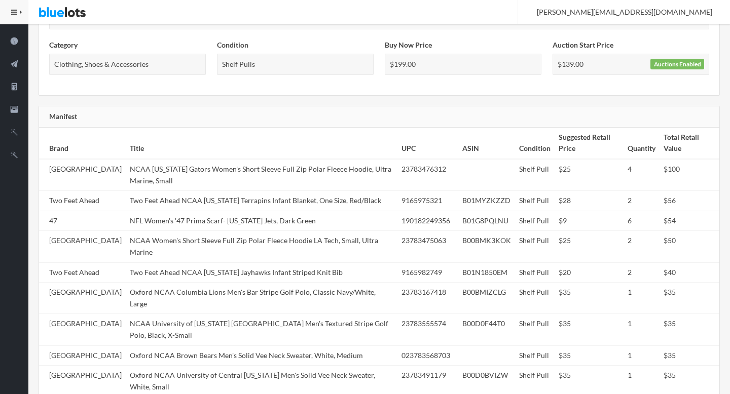
scroll to position [381, 0]
click at [242, 195] on td "Two Feet Ahead NCAA [US_STATE] Terrapins Infant Blanket, One Size, Red/Black" at bounding box center [262, 202] width 272 height 20
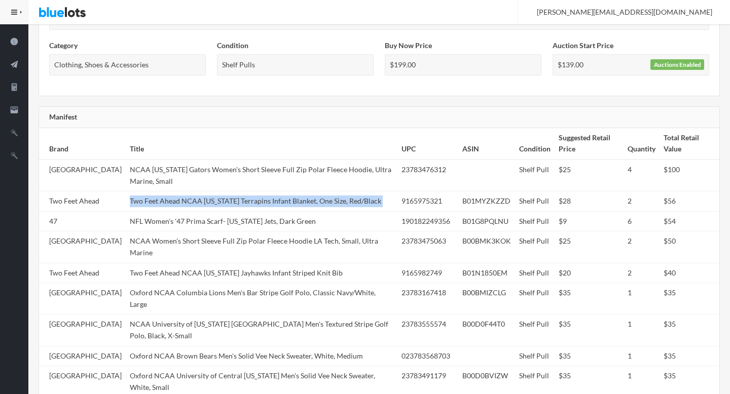
copy tr "Two Feet Ahead NCAA [US_STATE] Terrapins Infant Blanket, One Size, Red/Black"
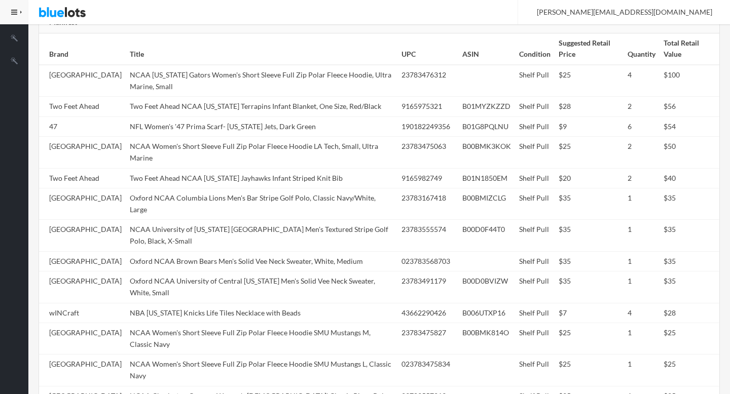
scroll to position [698, 0]
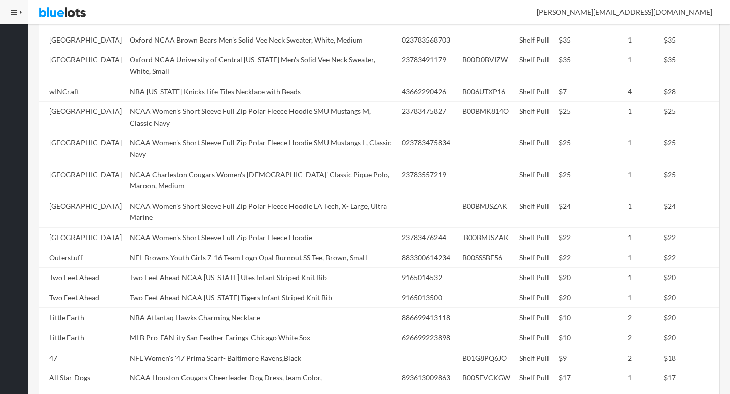
click at [242, 196] on td "NCAA Women's Short Sleeve Full Zip Polar Fleece Hoodie LA Tech, X- Large, Ultra…" at bounding box center [262, 211] width 272 height 31
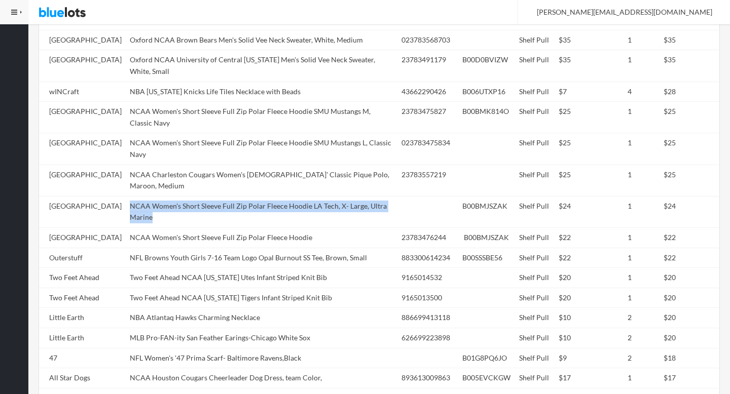
click at [242, 196] on td "NCAA Women's Short Sleeve Full Zip Polar Fleece Hoodie LA Tech, X- Large, Ultra…" at bounding box center [262, 211] width 272 height 31
copy tr "NCAA Women's Short Sleeve Full Zip Polar Fleece Hoodie LA Tech, X- Large, Ultra…"
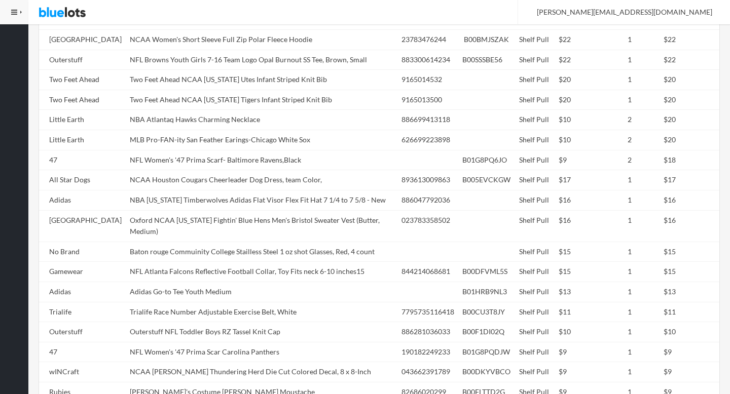
scroll to position [1014, 0]
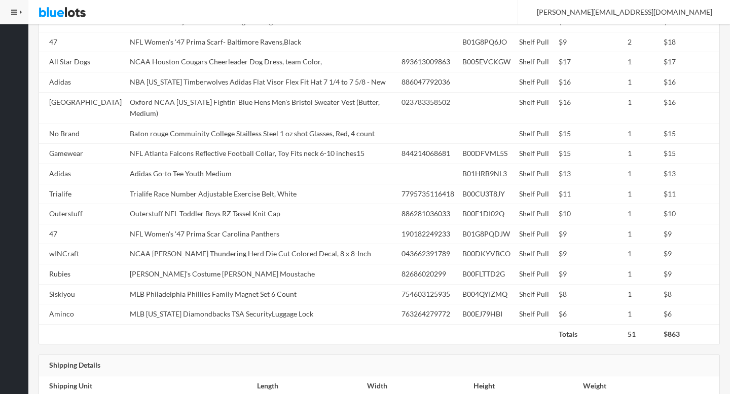
click at [242, 204] on td "Outerstuff NFL Toddler Boys RZ Tassel Knit Cap" at bounding box center [262, 214] width 272 height 20
copy tr "Outerstuff NFL Toddler Boys RZ Tassel Knit Cap"
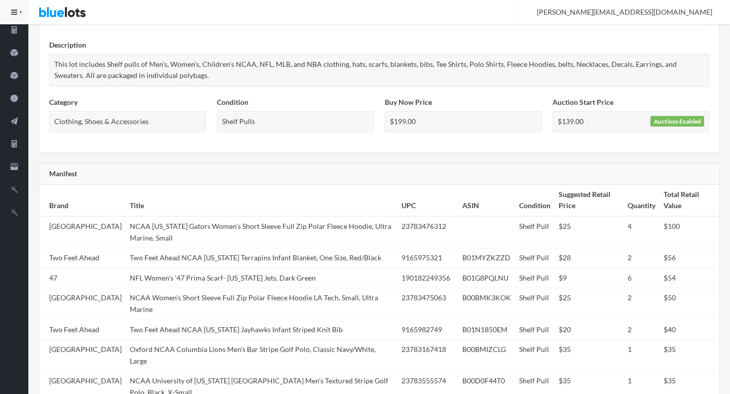
scroll to position [0, 0]
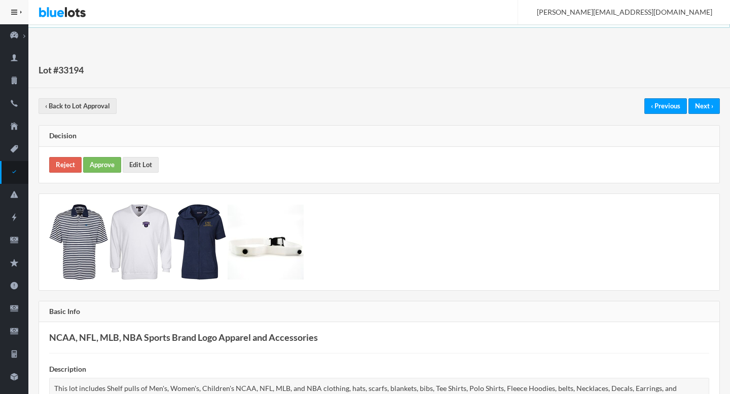
click at [102, 155] on div "Reject Approve Edit Lot" at bounding box center [379, 165] width 680 height 36
click at [103, 162] on link "Approve" at bounding box center [102, 165] width 38 height 16
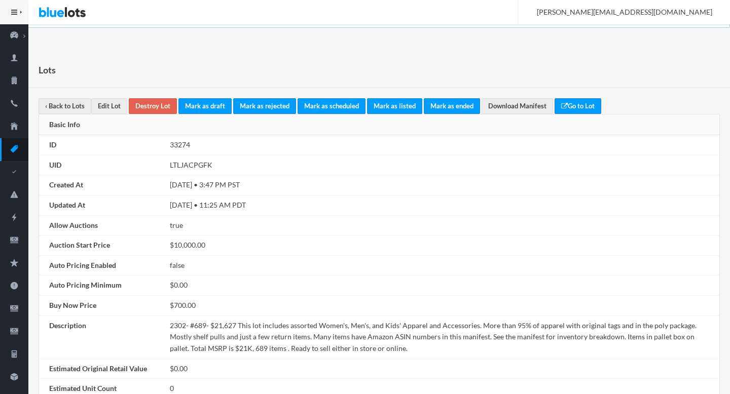
click at [450, 107] on link "Mark as ended" at bounding box center [452, 106] width 56 height 16
